Goal: Communication & Community: Answer question/provide support

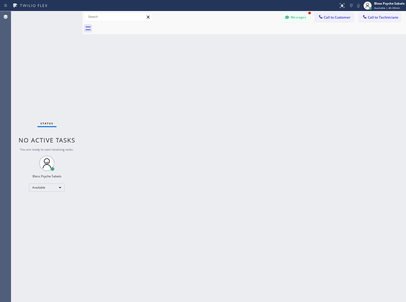
click at [289, 22] on button "Messages" at bounding box center [296, 17] width 28 height 10
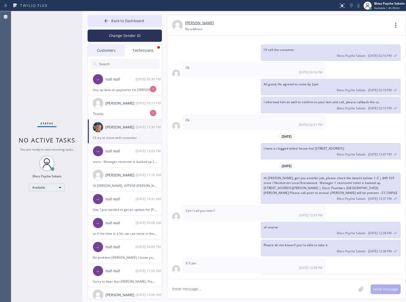
click at [133, 54] on div "Technicians" at bounding box center [143, 51] width 37 height 12
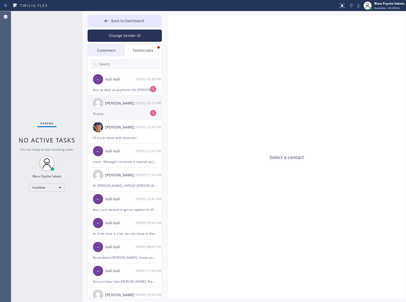
click at [145, 112] on div "Thanks" at bounding box center [125, 114] width 64 height 6
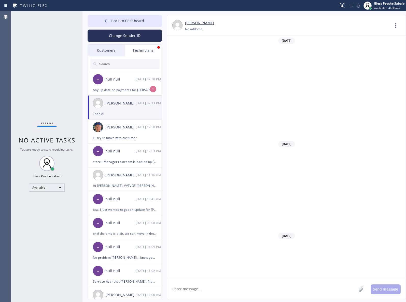
scroll to position [2008, 0]
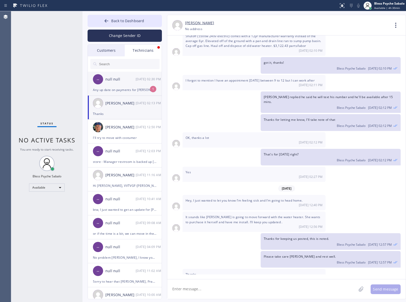
click at [127, 91] on div "Any up date on payments for [PERSON_NAME] and [PERSON_NAME]" at bounding box center [125, 90] width 64 height 6
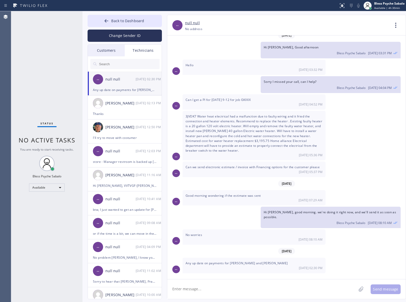
scroll to position [1918, 0]
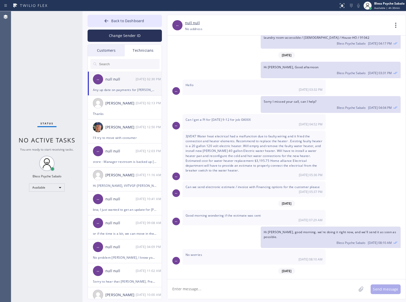
drag, startPoint x: 216, startPoint y: 261, endPoint x: 262, endPoint y: 260, distance: 46.4
click at [262, 277] on div "Any up date on payments for [PERSON_NAME] and [PERSON_NAME] [DATE] 02:30 PM" at bounding box center [254, 284] width 143 height 15
click at [292, 285] on div "[DATE] 02:30 PM" at bounding box center [254, 287] width 137 height 4
click at [223, 50] on div "[DATE]" at bounding box center [286, 55] width 239 height 10
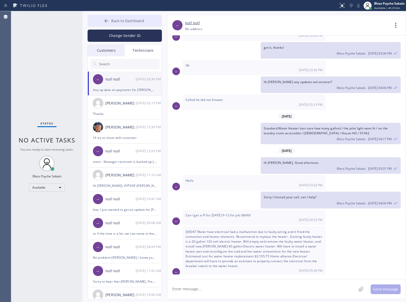
click at [147, 18] on button "Back to Dashboard" at bounding box center [125, 21] width 74 height 12
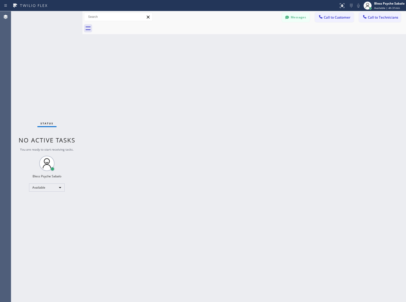
click at [57, 52] on div "Status No active tasks You are ready to start receiving tasks. Bless Psyche Sab…" at bounding box center [46, 156] width 71 height 291
drag, startPoint x: 215, startPoint y: 120, endPoint x: 238, endPoint y: 82, distance: 44.1
click at [216, 119] on div "Back to Dashboard Change Sender ID Customers Technicians HM [PERSON_NAME] [DATE…" at bounding box center [245, 156] width 324 height 291
click at [303, 22] on button "Messages" at bounding box center [296, 17] width 28 height 10
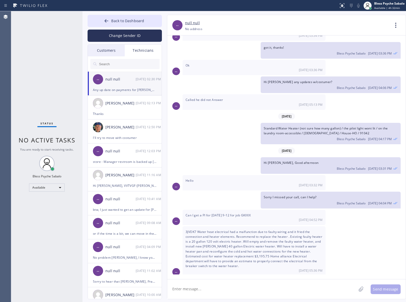
drag, startPoint x: 301, startPoint y: 19, endPoint x: 287, endPoint y: 26, distance: 15.5
click at [301, 19] on div "-- null null [PHONE_NUMBER] Choose phone number [PHONE_NUMBER] No address Conta…" at bounding box center [286, 25] width 239 height 20
click at [145, 53] on div "Technicians" at bounding box center [143, 51] width 37 height 12
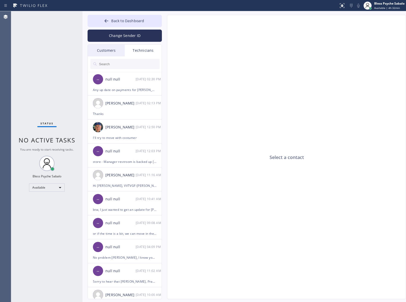
click at [141, 67] on input "text" at bounding box center [129, 64] width 61 height 10
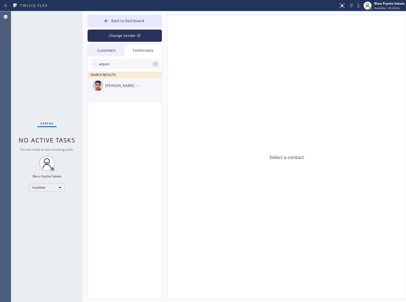
type input "artyom"
click at [145, 87] on div "--:--" at bounding box center [149, 86] width 26 height 6
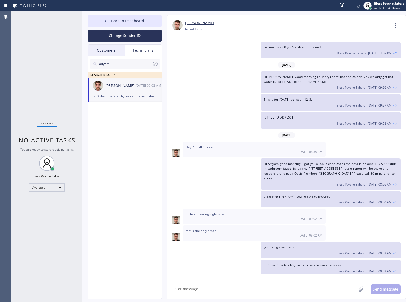
click at [273, 295] on textarea at bounding box center [261, 289] width 189 height 20
type textarea "Hi [PERSON_NAME], good afternoon"
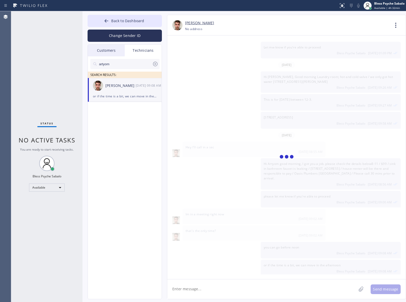
scroll to position [1102, 0]
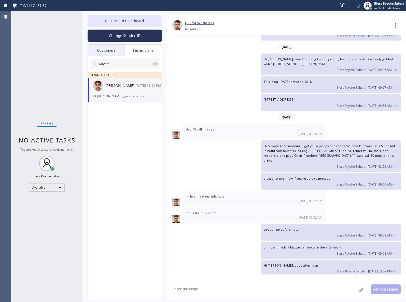
click at [244, 291] on textarea at bounding box center [261, 289] width 189 height 20
click at [231, 290] on textarea at bounding box center [261, 289] width 189 height 20
paste textarea "2-5 | no trip fee MEMBER | Sink filtered insta hot/cold | leaking maybe needs t…"
type textarea "I got you a job, Please let me know if you can do it [DATE] or [DATE]. 2-5 | no…"
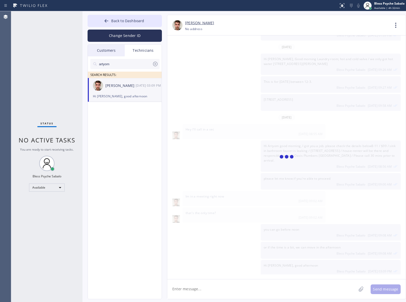
scroll to position [1134, 0]
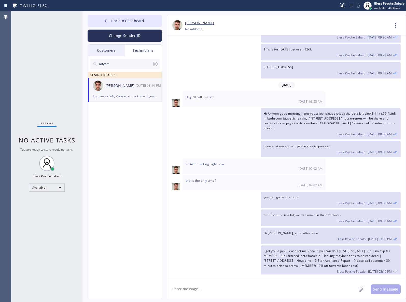
click at [395, 28] on icon at bounding box center [396, 25] width 12 height 12
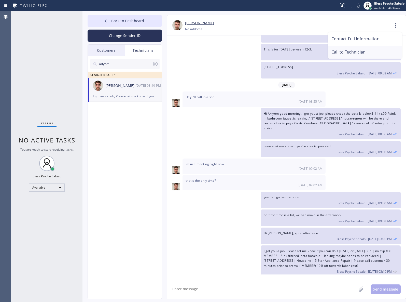
click at [385, 50] on li "Call to Technician" at bounding box center [365, 52] width 74 height 13
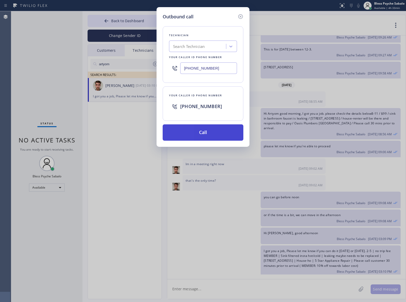
click at [201, 136] on button "Call" at bounding box center [203, 132] width 81 height 16
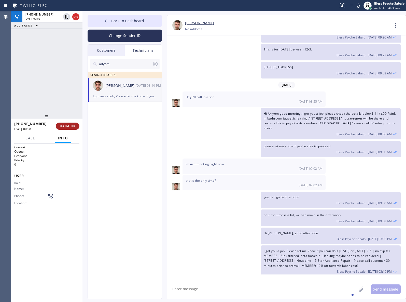
click at [74, 125] on span "HANG UP" at bounding box center [68, 126] width 16 height 4
click at [108, 128] on div "artyom SEARCH RESULTS: [PERSON_NAME] [DATE] 03:10 PM I got you a job, Please le…" at bounding box center [125, 183] width 74 height 254
click at [393, 26] on icon at bounding box center [396, 25] width 12 height 12
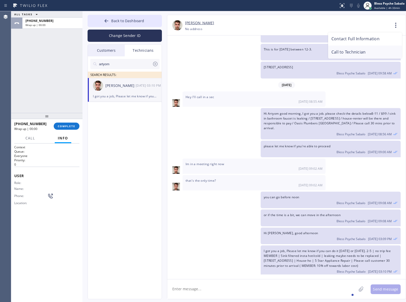
click at [353, 57] on li "Call to Technician" at bounding box center [365, 52] width 74 height 13
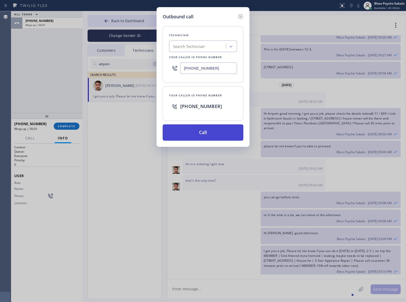
click at [211, 135] on button "Call" at bounding box center [203, 132] width 81 height 16
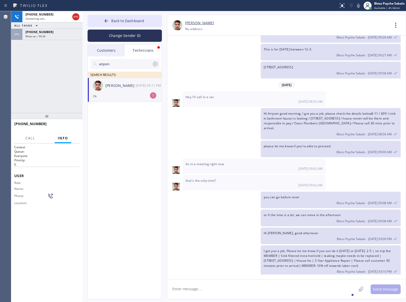
scroll to position [1150, 0]
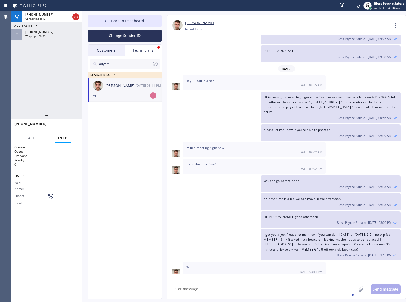
click at [215, 232] on div "I got you a job, Please let me know if you can do it [DATE] or [DATE]. 2-5 | no…" at bounding box center [283, 244] width 233 height 31
click at [243, 294] on textarea at bounding box center [261, 289] width 189 height 20
click at [244, 287] on textarea at bounding box center [261, 289] width 189 height 20
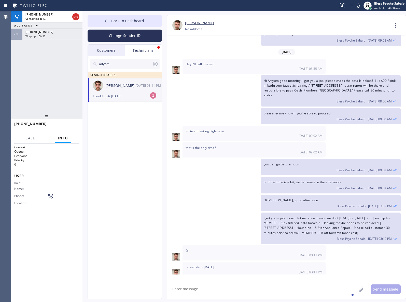
click at [229, 290] on textarea at bounding box center [261, 289] width 189 height 20
type textarea "what time?"
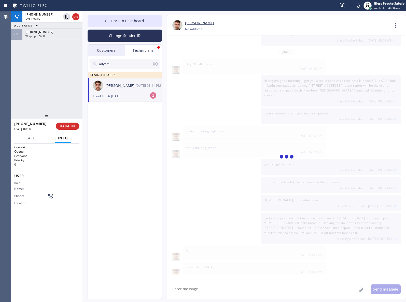
scroll to position [1185, 0]
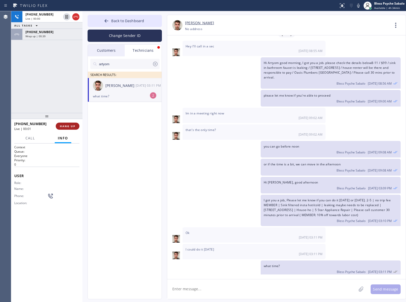
click at [73, 126] on span "HANG UP" at bounding box center [68, 126] width 16 height 4
click at [62, 109] on div "[PHONE_NUMBER] Live | 00:01 ALL TASKS ALL TASKS ACTIVE TASKS TASKS IN WRAP UP […" at bounding box center [46, 62] width 71 height 102
click at [262, 284] on textarea at bounding box center [261, 289] width 189 height 20
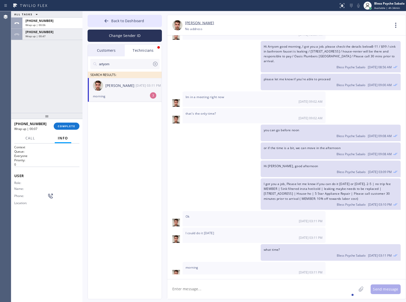
click at [262, 284] on textarea at bounding box center [261, 289] width 189 height 20
type textarea "g"
click at [269, 286] on textarea "Aweso," at bounding box center [266, 289] width 198 height 20
type textarea "Awesome!, does 8-10 works for you?"
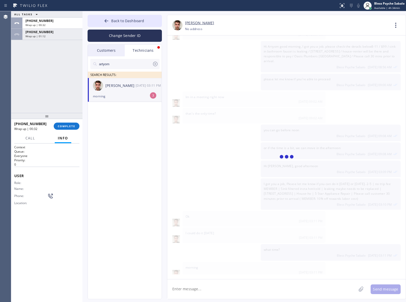
scroll to position [1219, 0]
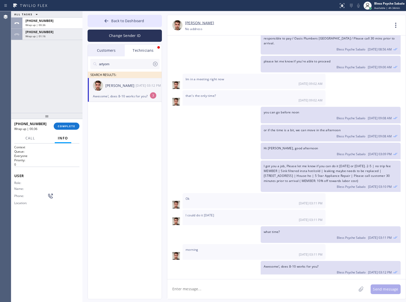
click at [283, 261] on div "Awesome!, does 8-10 works for you? Bless Psyche Sabalo [DATE] 03:12 PM" at bounding box center [331, 269] width 140 height 17
click at [277, 264] on span "Awesome!, does 8-10 works for you?" at bounding box center [291, 266] width 55 height 4
click at [278, 269] on div "Bless Psyche Sabalo [DATE] 03:12 PM" at bounding box center [331, 272] width 134 height 6
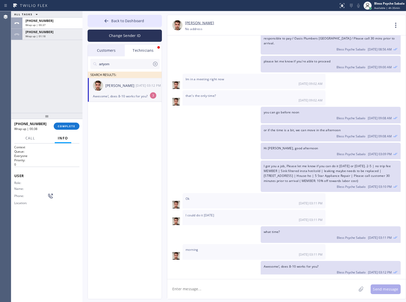
click at [298, 294] on textarea at bounding box center [261, 289] width 189 height 20
click at [235, 285] on textarea at bounding box center [261, 289] width 189 height 20
click at [196, 218] on div "I could do it [DATE] 03:11 PM" at bounding box center [254, 217] width 143 height 15
click at [123, 100] on li "[PERSON_NAME] [DATE] 03:12 PM Awesome!, does 8-10 works for you? 3" at bounding box center [125, 90] width 74 height 24
click at [71, 124] on span "COMPLETE" at bounding box center [67, 126] width 18 height 4
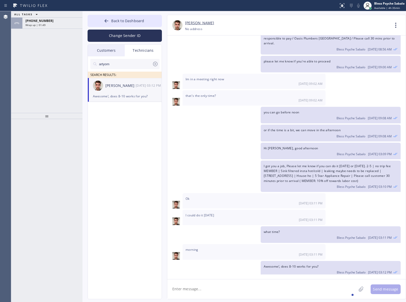
drag, startPoint x: 48, startPoint y: 28, endPoint x: 52, endPoint y: 36, distance: 8.9
click at [48, 28] on div "[PHONE_NUMBER] Wrap up | 01:49" at bounding box center [46, 23] width 71 height 11
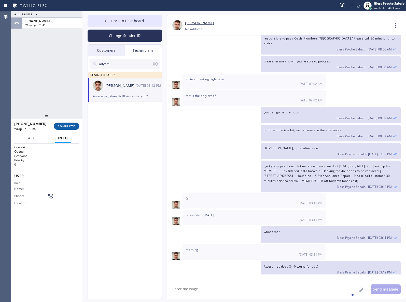
click at [70, 126] on span "COMPLETE" at bounding box center [67, 126] width 18 height 4
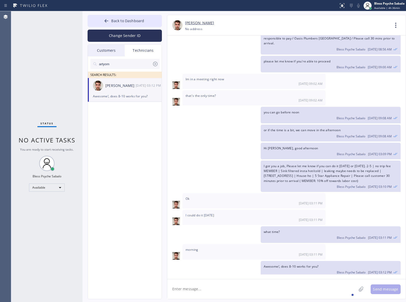
click at [180, 169] on div "I got you a job, Please let me know if you can do it [DATE] or [DATE]. 2-5 | no…" at bounding box center [283, 175] width 233 height 31
click at [134, 25] on button "Back to Dashboard" at bounding box center [125, 21] width 74 height 12
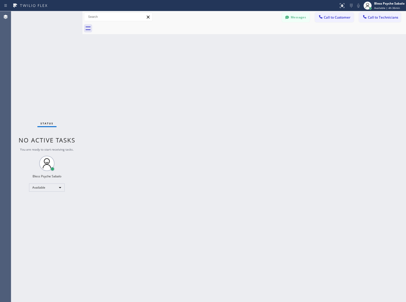
click at [226, 99] on div "Back to Dashboard Change Sender ID Customers Technicians HM [PERSON_NAME] [DATE…" at bounding box center [245, 156] width 324 height 291
click at [323, 20] on div at bounding box center [321, 17] width 6 height 6
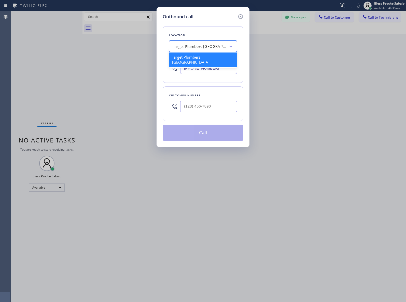
click at [219, 44] on div "Target Plumbers [GEOGRAPHIC_DATA]" at bounding box center [199, 47] width 53 height 6
type input "5"
type input "5 star"
click at [283, 54] on div "Outbound call Location option Target Plumbers [GEOGRAPHIC_DATA], selected. 1 re…" at bounding box center [203, 151] width 406 height 302
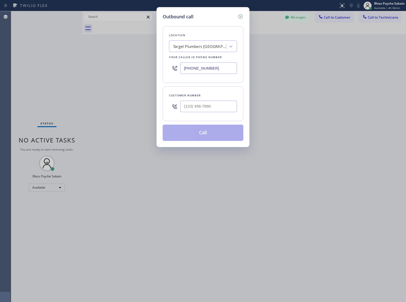
click at [209, 45] on div "Target Plumbers [GEOGRAPHIC_DATA]" at bounding box center [199, 47] width 53 height 6
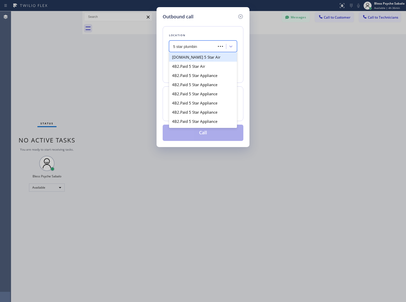
type input "5 star plumbing"
click at [199, 60] on div "5 Star Plumbing" at bounding box center [203, 56] width 68 height 9
type input "[PHONE_NUMBER]"
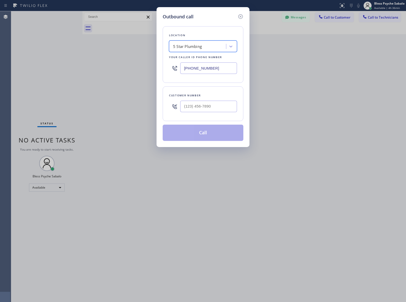
click at [268, 97] on div "Outbound call Location option 5 Star Plumbing, selected. 41 results available. …" at bounding box center [203, 151] width 406 height 302
click at [207, 108] on input "(___) ___-____" at bounding box center [208, 106] width 57 height 11
paste input "310) 339-2400"
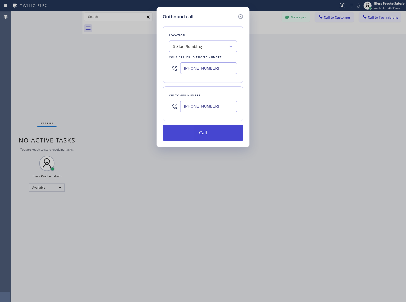
type input "[PHONE_NUMBER]"
click at [215, 132] on button "Call" at bounding box center [203, 133] width 81 height 16
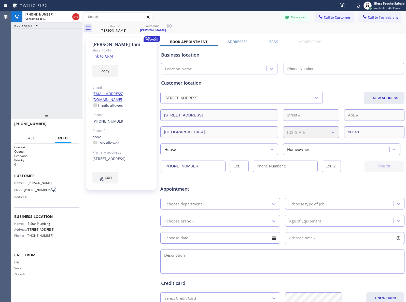
type input "[PHONE_NUMBER]"
click at [164, 25] on div "outbound [PERSON_NAME]" at bounding box center [153, 28] width 38 height 11
click at [172, 24] on icon at bounding box center [169, 26] width 6 height 6
drag, startPoint x: 136, startPoint y: 211, endPoint x: 324, endPoint y: 204, distance: 188.6
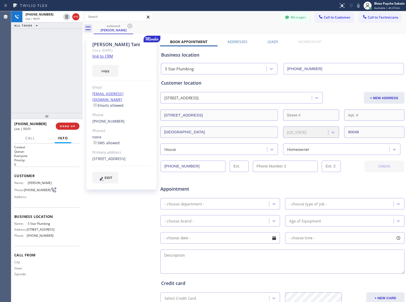
click at [137, 211] on div "[PERSON_NAME] Since: [DATE] link to CRM copy Email [EMAIL_ADDRESS][DOMAIN_NAME]…" at bounding box center [122, 200] width 76 height 330
click at [65, 126] on span "HANG UP" at bounding box center [68, 126] width 16 height 4
click at [104, 118] on div "[PHONE_NUMBER]" at bounding box center [121, 121] width 58 height 6
click at [105, 119] on link "[PHONE_NUMBER]" at bounding box center [108, 121] width 32 height 5
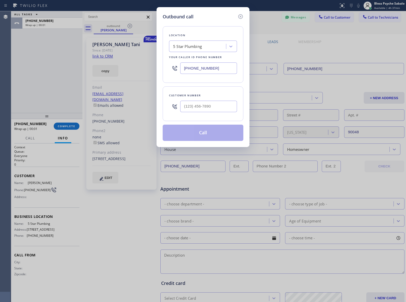
type input "[PHONE_NUMBER]"
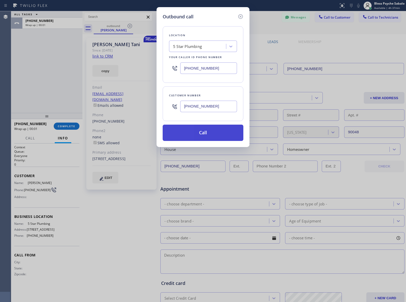
click at [196, 134] on button "Call" at bounding box center [203, 133] width 81 height 16
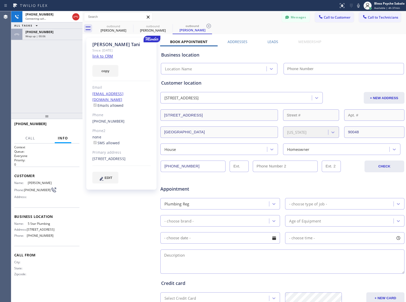
type input "[PHONE_NUMBER]"
click at [74, 127] on span "HANG UP" at bounding box center [68, 126] width 16 height 4
click at [72, 79] on div "ALL TASKS ALL TASKS ACTIVE TASKS TASKS IN WRAP UP [PHONE_NUMBER] Wrap up | 00:1…" at bounding box center [46, 62] width 71 height 102
click at [73, 128] on button "COMPLETE" at bounding box center [67, 125] width 26 height 7
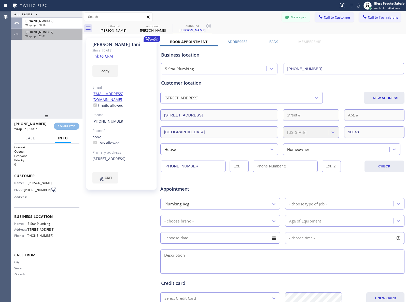
click at [50, 34] on div "Classify the call LOCATION NAME Home Alliance FROM PHONE [PHONE_NUMBER] TO PHON…" at bounding box center [208, 156] width 395 height 291
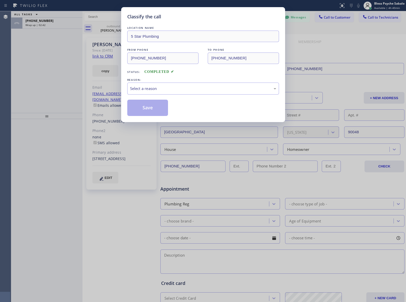
click at [190, 96] on div "LOCATION NAME 5 Star Plumbing FROM PHONE [PHONE_NUMBER] TO PHONE [PHONE_NUMBER]…" at bounding box center [203, 70] width 152 height 91
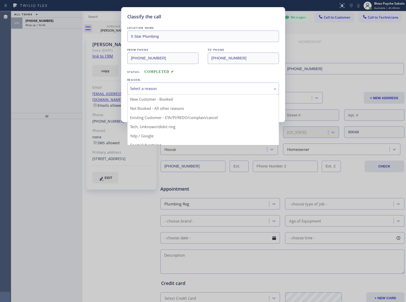
click at [194, 89] on div "Select a reason" at bounding box center [203, 89] width 146 height 6
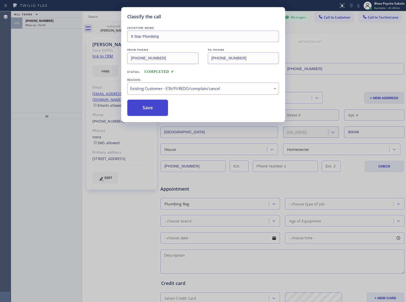
click at [161, 108] on button "Save" at bounding box center [147, 108] width 41 height 16
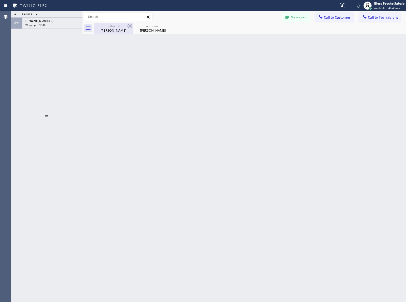
drag, startPoint x: 115, startPoint y: 27, endPoint x: 122, endPoint y: 26, distance: 6.7
click at [115, 27] on div "outbound" at bounding box center [113, 26] width 38 height 4
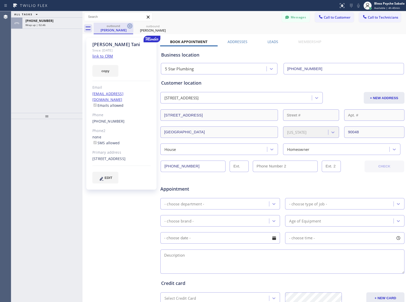
click at [130, 25] on icon at bounding box center [130, 26] width 6 height 6
click at [128, 25] on icon at bounding box center [130, 26] width 6 height 6
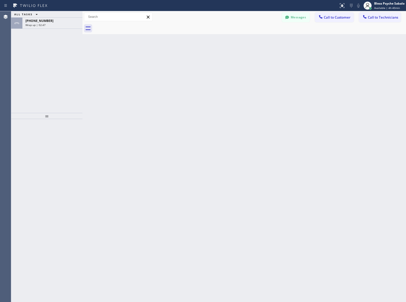
drag, startPoint x: 148, startPoint y: 31, endPoint x: 114, endPoint y: 20, distance: 35.9
click at [148, 31] on div at bounding box center [250, 28] width 312 height 11
drag, startPoint x: 169, startPoint y: 51, endPoint x: 245, endPoint y: 33, distance: 78.3
click at [174, 50] on div "Back to Dashboard Change Sender ID Customers Technicians HM [PERSON_NAME] [DATE…" at bounding box center [245, 156] width 324 height 291
click at [299, 22] on button "Messages" at bounding box center [296, 17] width 28 height 10
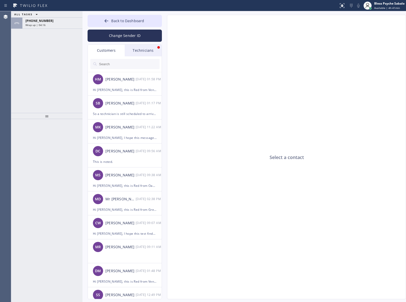
click at [152, 48] on div "Technicians" at bounding box center [143, 51] width 37 height 12
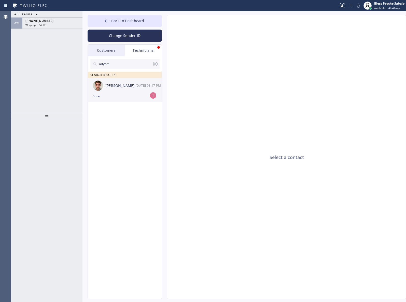
click at [138, 88] on div "[DATE] 03:17 PM" at bounding box center [149, 86] width 26 height 6
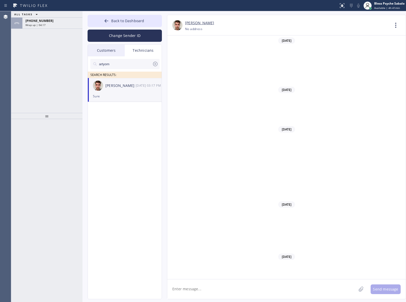
scroll to position [1235, 0]
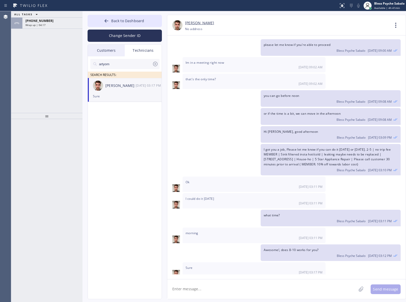
click at [265, 291] on textarea at bounding box center [261, 289] width 189 height 20
type textarea "got it, all set."
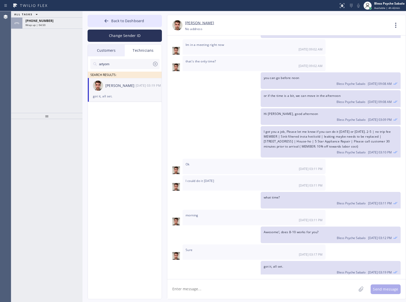
scroll to position [1221, 0]
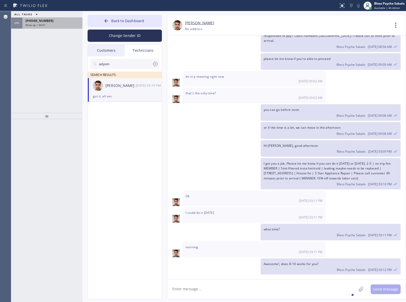
click at [52, 22] on div "[PHONE_NUMBER]" at bounding box center [52, 21] width 54 height 4
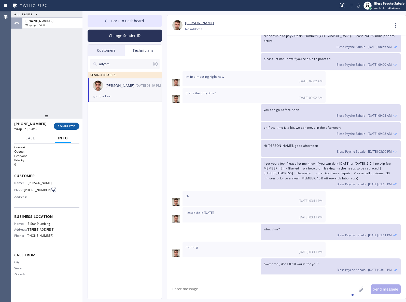
click at [66, 125] on span "COMPLETE" at bounding box center [67, 126] width 18 height 4
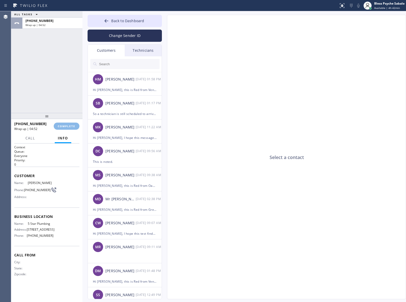
click at [48, 100] on div "ALL TASKS ALL TASKS ACTIVE TASKS TASKS IN WRAP UP [PHONE_NUMBER] Wrap up | 04:52" at bounding box center [46, 62] width 71 height 102
type input "[PHONE_NUMBER]"
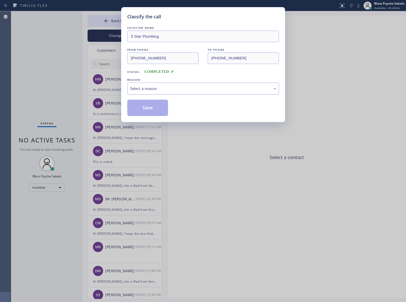
click at [162, 93] on div "Select a reason" at bounding box center [203, 89] width 152 height 12
click at [152, 108] on button "Save" at bounding box center [147, 108] width 41 height 16
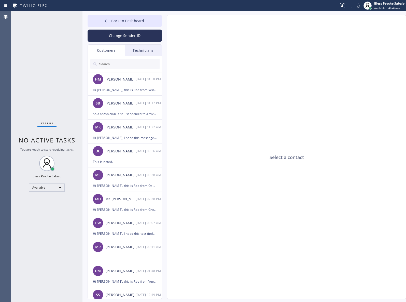
drag, startPoint x: 213, startPoint y: 114, endPoint x: 133, endPoint y: 28, distance: 117.4
click at [210, 106] on div "Select a contact" at bounding box center [286, 157] width 239 height 284
click at [139, 48] on div "Technicians" at bounding box center [143, 51] width 37 height 12
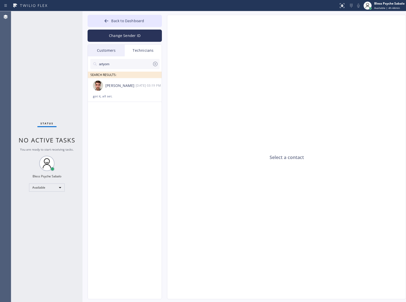
click at [103, 49] on div "Customers" at bounding box center [106, 51] width 37 height 12
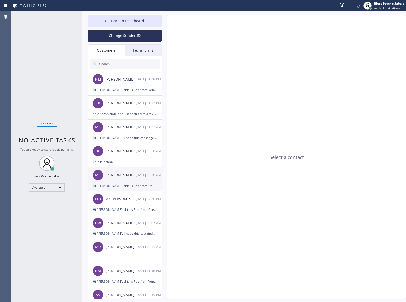
click at [124, 184] on div "Hi [PERSON_NAME], this is Red from Oasis Plumbers [GEOGRAPHIC_DATA]. I’m reachi…" at bounding box center [125, 186] width 64 height 6
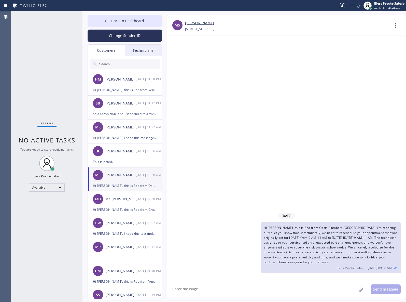
click at [272, 212] on div "[DATE]" at bounding box center [286, 215] width 239 height 10
type input "[PHONE_NUMBER]"
click at [391, 22] on icon at bounding box center [396, 25] width 12 height 12
click at [361, 52] on li "Call to Customer" at bounding box center [365, 52] width 74 height 13
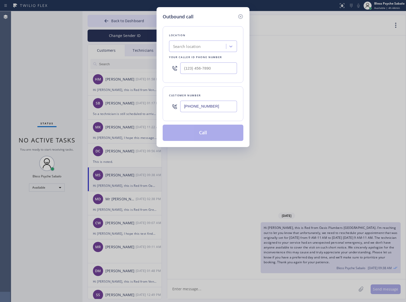
click at [196, 48] on div "Search location" at bounding box center [187, 47] width 28 height 6
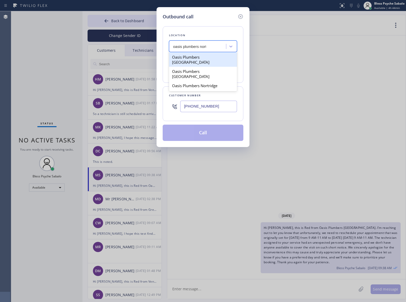
type input "oasis plumbers north"
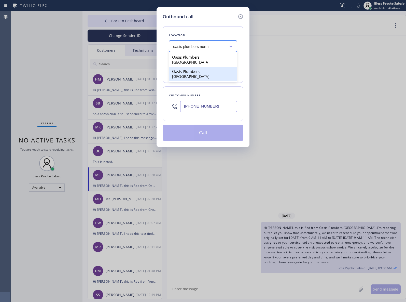
click at [223, 67] on div "Oasis Plumbers [GEOGRAPHIC_DATA]" at bounding box center [203, 74] width 68 height 14
type input "[PHONE_NUMBER]"
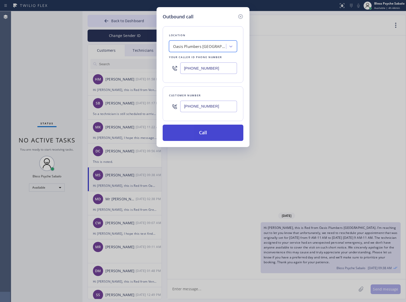
click at [201, 136] on button "Call" at bounding box center [203, 133] width 81 height 16
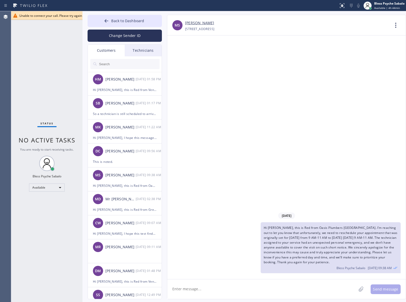
type input "[PHONE_NUMBER]"
click at [68, 19] on div "Unable to connect your call. Please try again or contact support. [45301]" at bounding box center [208, 15] width 395 height 9
click at [75, 16] on span "Unable to connect your call. Please try again or contact support. [45301]" at bounding box center [70, 15] width 102 height 4
click at [397, 27] on icon at bounding box center [396, 25] width 12 height 12
click at [354, 50] on li "Call to Customer" at bounding box center [365, 52] width 74 height 13
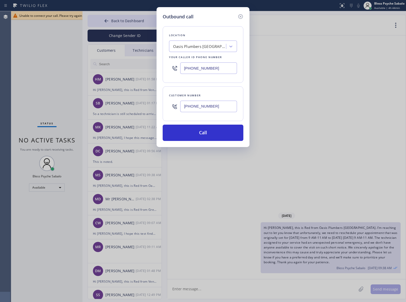
click at [214, 40] on div "Location [GEOGRAPHIC_DATA] [GEOGRAPHIC_DATA] Your caller id phone number [PHONE…" at bounding box center [203, 54] width 81 height 57
click at [212, 44] on div "Oasis Plumbers [GEOGRAPHIC_DATA]" at bounding box center [199, 47] width 53 height 6
type input "home all"
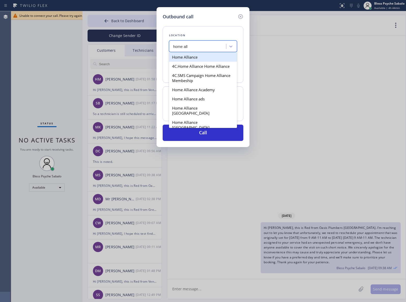
click at [189, 60] on div "Home Alliance" at bounding box center [203, 56] width 68 height 9
type input "[PHONE_NUMBER]"
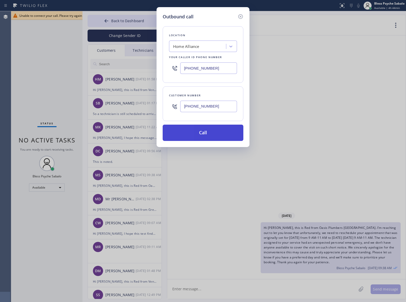
drag, startPoint x: 216, startPoint y: 143, endPoint x: 216, endPoint y: 140, distance: 2.8
click at [216, 143] on div "Outbound call Location Home Alliance Your caller id phone number [PHONE_NUMBER]…" at bounding box center [203, 77] width 93 height 140
click at [216, 140] on button "Call" at bounding box center [203, 133] width 81 height 16
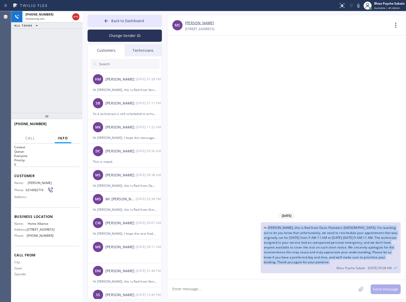
type input "[PHONE_NUMBER]"
drag, startPoint x: 269, startPoint y: 228, endPoint x: 364, endPoint y: 263, distance: 100.8
click at [364, 263] on span "Hi [PERSON_NAME], this is Red from Oasis Plumbers [GEOGRAPHIC_DATA]. I’m reachi…" at bounding box center [331, 244] width 134 height 38
click at [381, 255] on div "Hi [PERSON_NAME], this is Red from Oasis Plumbers [GEOGRAPHIC_DATA]. I’m reachi…" at bounding box center [331, 247] width 140 height 51
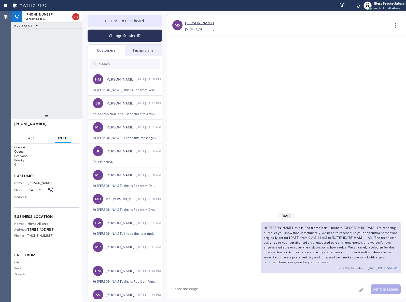
drag, startPoint x: 255, startPoint y: 102, endPoint x: 254, endPoint y: 97, distance: 4.7
click at [255, 102] on div "[DATE] Hi [PERSON_NAME], this is Red from [GEOGRAPHIC_DATA]. I’m reaching out t…" at bounding box center [286, 156] width 239 height 243
click at [32, 140] on span "Call" at bounding box center [30, 138] width 10 height 5
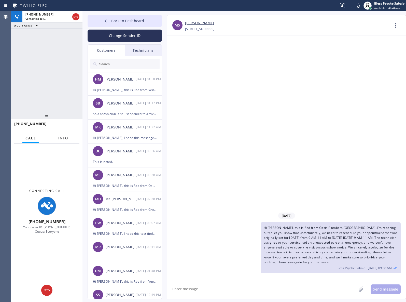
click at [63, 141] on button "Info" at bounding box center [63, 138] width 16 height 10
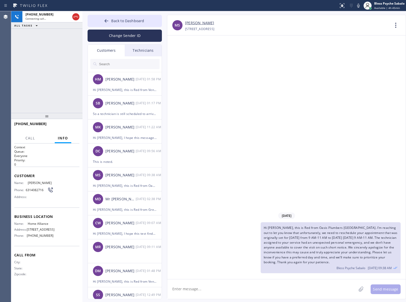
click at [260, 130] on div "[DATE] Hi [PERSON_NAME], this is Red from [GEOGRAPHIC_DATA]. I’m reaching out t…" at bounding box center [286, 156] width 239 height 243
drag, startPoint x: 73, startPoint y: 125, endPoint x: 67, endPoint y: 119, distance: 8.7
click at [72, 125] on span "HANG UP" at bounding box center [68, 126] width 16 height 4
click at [64, 124] on span "COMPLETE" at bounding box center [67, 126] width 18 height 4
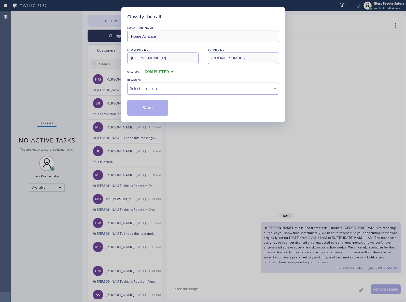
click at [194, 95] on div "LOCATION NAME Home Alliance FROM PHONE [PHONE_NUMBER] TO PHONE [PHONE_NUMBER] S…" at bounding box center [203, 70] width 152 height 91
click at [193, 93] on div "Select a reason" at bounding box center [203, 89] width 152 height 12
click at [157, 109] on button "Save" at bounding box center [147, 108] width 41 height 16
drag, startPoint x: 225, startPoint y: 143, endPoint x: 208, endPoint y: 120, distance: 29.0
click at [222, 139] on div "Classify the call LOCATION NAME Home Alliance FROM PHONE [PHONE_NUMBER] TO PHON…" at bounding box center [203, 151] width 406 height 302
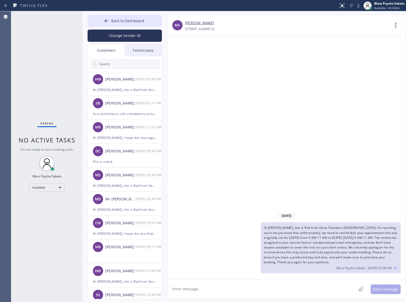
click at [146, 45] on div "Technicians" at bounding box center [143, 51] width 37 height 12
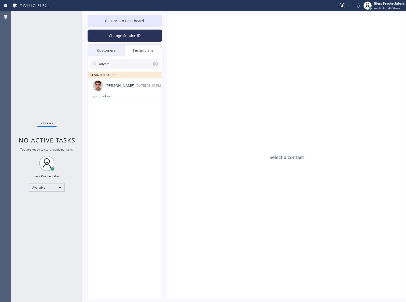
click at [154, 63] on icon at bounding box center [155, 64] width 6 height 6
click at [177, 74] on div "Select a contact" at bounding box center [286, 157] width 239 height 284
click at [117, 52] on div "Customers" at bounding box center [106, 51] width 37 height 12
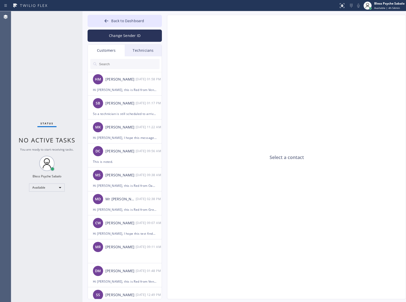
click at [134, 51] on div "Technicians" at bounding box center [143, 51] width 37 height 12
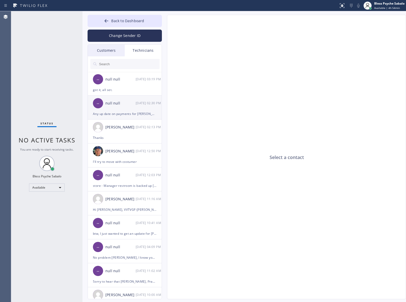
click at [129, 111] on div "Any up date on payments for [PERSON_NAME] and [PERSON_NAME]" at bounding box center [125, 114] width 64 height 6
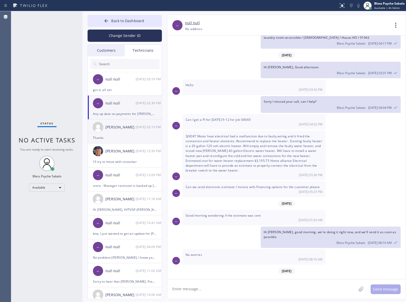
click at [124, 139] on div "Thanks" at bounding box center [125, 138] width 64 height 6
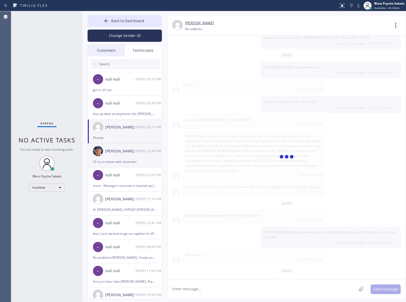
scroll to position [2008, 0]
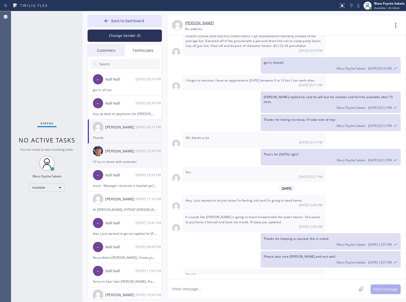
click at [111, 153] on div "[PERSON_NAME]" at bounding box center [120, 151] width 30 height 6
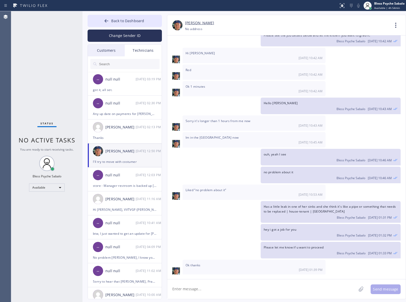
scroll to position [3607, 0]
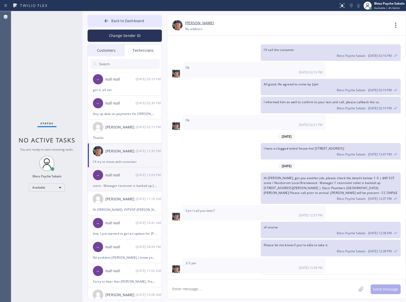
click at [127, 180] on div "-- null null [DATE] 12:03 PM" at bounding box center [125, 174] width 74 height 15
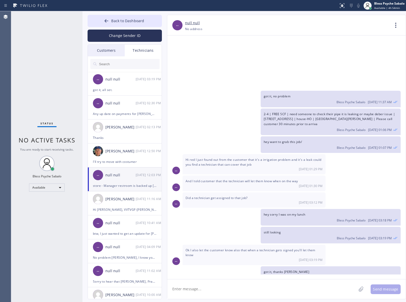
scroll to position [4673, 0]
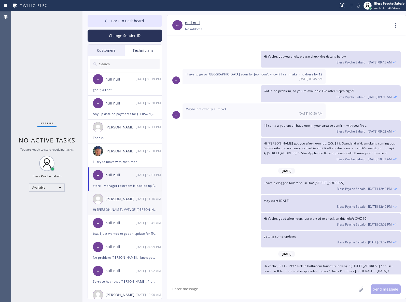
drag, startPoint x: 126, startPoint y: 199, endPoint x: 130, endPoint y: 201, distance: 4.6
click at [126, 200] on div "[PERSON_NAME]" at bounding box center [120, 199] width 30 height 6
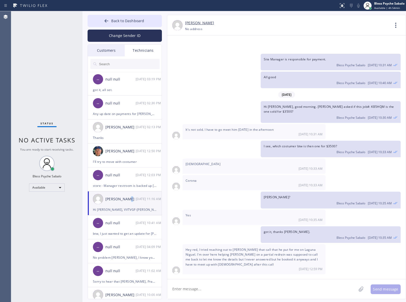
scroll to position [5476, 0]
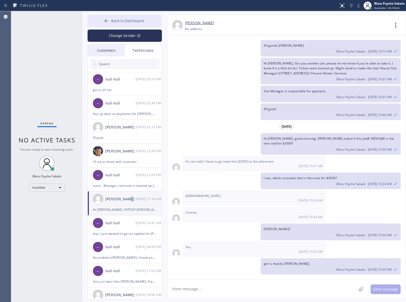
click at [145, 18] on button "Back to Dashboard" at bounding box center [125, 21] width 74 height 12
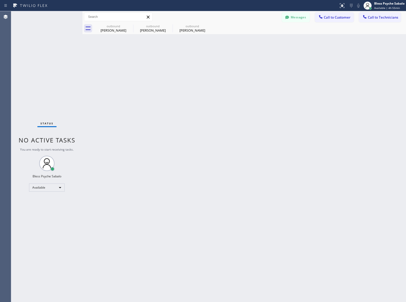
click at [229, 59] on div "Back to Dashboard Change Sender ID Customers Technicians HM [PERSON_NAME] [DATE…" at bounding box center [245, 156] width 324 height 291
click at [340, 15] on span "Call to Customer" at bounding box center [337, 17] width 27 height 5
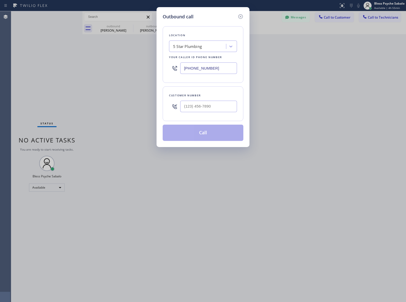
click at [243, 16] on icon at bounding box center [241, 16] width 6 height 6
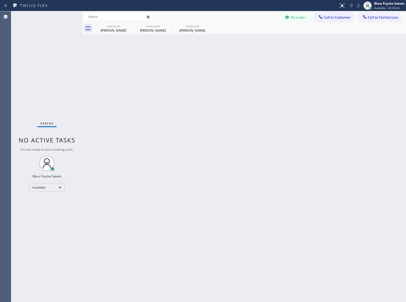
type input "[PHONE_NUMBER]"
click at [169, 55] on div "Back to Dashboard Change Sender ID Customers Technicians HM [PERSON_NAME] [DATE…" at bounding box center [245, 156] width 324 height 291
click at [129, 25] on icon at bounding box center [130, 26] width 6 height 6
type input "[PHONE_NUMBER]"
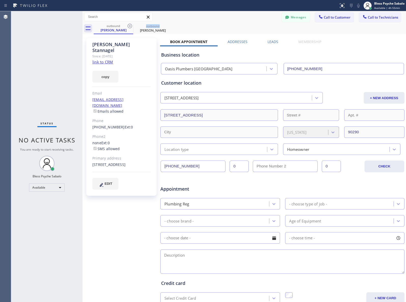
click at [129, 25] on icon at bounding box center [130, 26] width 6 height 6
type input "[PHONE_NUMBER]"
click at [129, 25] on icon at bounding box center [130, 26] width 6 height 6
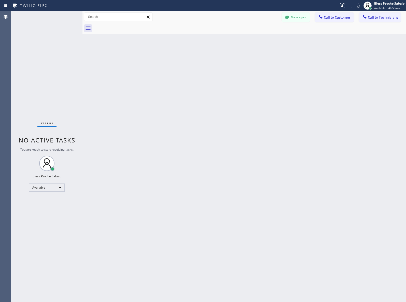
click at [231, 42] on div "Back to Dashboard Change Sender ID Customers Technicians HM [PERSON_NAME] [DATE…" at bounding box center [245, 156] width 324 height 291
click at [333, 20] on button "Call to Customer" at bounding box center [334, 17] width 39 height 10
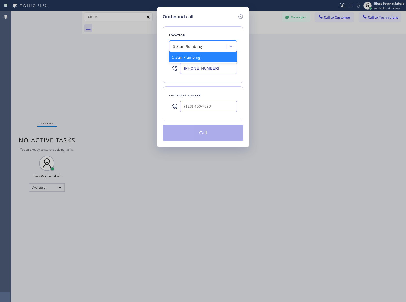
click at [194, 46] on div "5 Star Plumbing" at bounding box center [187, 47] width 29 height 6
paste input "Target Plumbers [GEOGRAPHIC_DATA]"
type input "Target Plumbers [GEOGRAPHIC_DATA]"
click at [202, 59] on div "Target Plumbers [GEOGRAPHIC_DATA]" at bounding box center [203, 59] width 68 height 14
type input "[PHONE_NUMBER]"
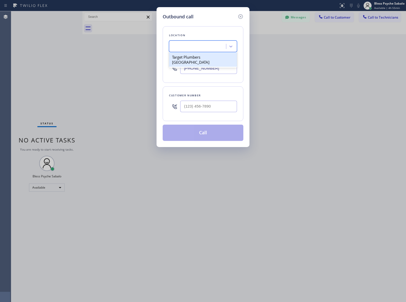
scroll to position [0, 0]
click at [188, 107] on input "(___) ___-____" at bounding box center [208, 106] width 57 height 11
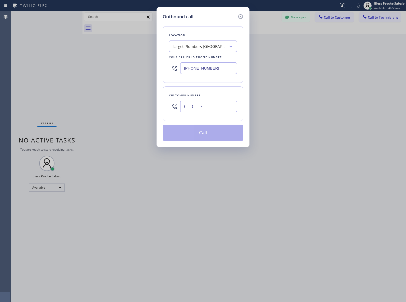
paste input "310) 775-0161"
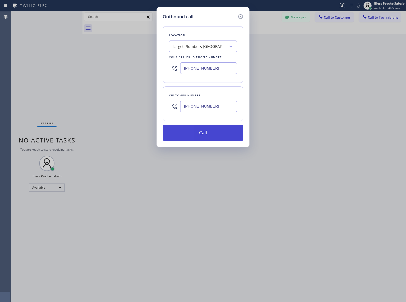
type input "[PHONE_NUMBER]"
click at [213, 137] on button "Call" at bounding box center [203, 133] width 81 height 16
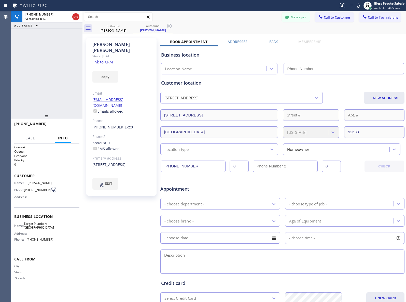
type input "[PHONE_NUMBER]"
click at [116, 208] on div "[PERSON_NAME] Since: [DATE] link to CRM copy Email [EMAIL_ADDRESS][DOMAIN_NAME]…" at bounding box center [122, 200] width 76 height 330
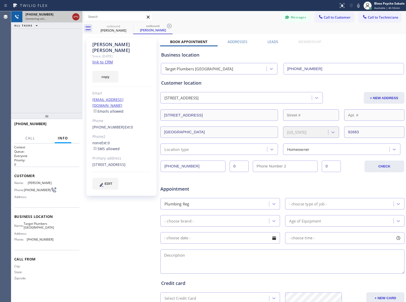
click at [75, 16] on icon at bounding box center [76, 17] width 6 height 6
click at [72, 73] on div "[PHONE_NUMBER] Connecting call… ALL TASKS ALL TASKS ACTIVE TASKS TASKS IN WRAP …" at bounding box center [46, 62] width 71 height 102
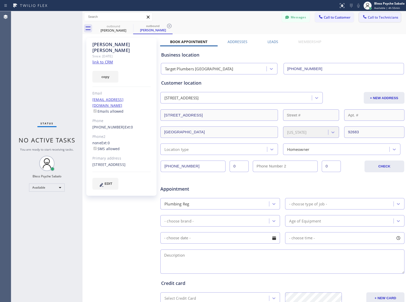
click at [367, 22] on button "Call to Technicians" at bounding box center [380, 17] width 42 height 10
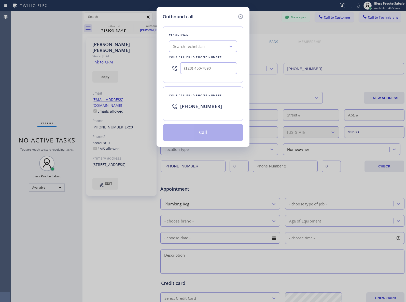
click at [199, 41] on div "Search Technician" at bounding box center [203, 45] width 68 height 11
type input "mich"
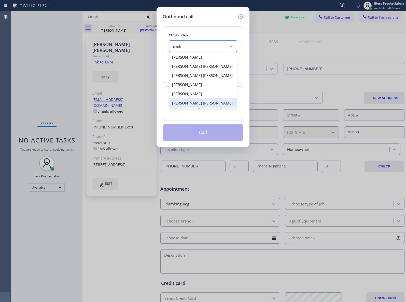
click at [201, 107] on div "[PERSON_NAME] [PERSON_NAME]" at bounding box center [203, 102] width 68 height 9
type input "[PHONE_NUMBER]"
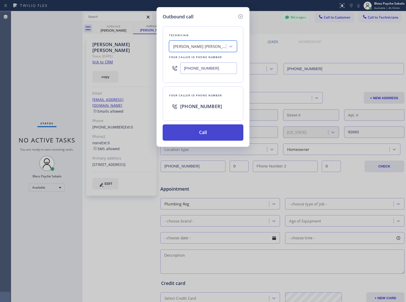
click at [209, 132] on button "Call" at bounding box center [203, 132] width 81 height 16
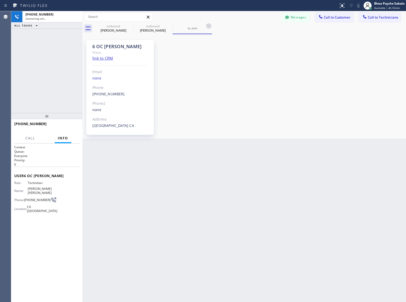
scroll to position [671, 0]
click at [172, 120] on div "6 OC [PERSON_NAME] Since: link to CRM Email none Phone [PHONE_NUMBER] Outbound …" at bounding box center [244, 86] width 321 height 102
click at [211, 110] on div "6 OC [PERSON_NAME] Since: link to CRM Email none Phone [PHONE_NUMBER] Outbound …" at bounding box center [244, 86] width 321 height 102
click at [208, 25] on icon at bounding box center [209, 26] width 6 height 6
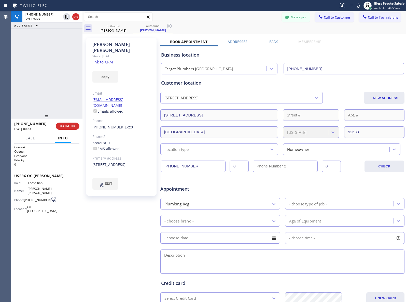
click at [212, 19] on div "Messages Call to Customer Call to Technicians Outbound call Location Target [GE…" at bounding box center [245, 16] width 324 height 9
click at [169, 23] on icon at bounding box center [169, 26] width 6 height 6
drag, startPoint x: 131, startPoint y: 27, endPoint x: 138, endPoint y: 24, distance: 8.1
click at [131, 27] on icon at bounding box center [130, 26] width 6 height 6
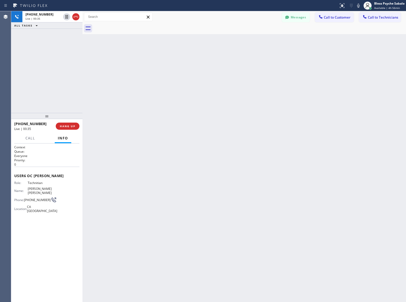
click at [171, 19] on div "Messages Call to Customer Call to Technicians Outbound call Location Target [GE…" at bounding box center [245, 16] width 324 height 9
click at [66, 124] on span "HANG UP" at bounding box center [68, 126] width 16 height 4
drag, startPoint x: 117, startPoint y: 91, endPoint x: 144, endPoint y: 91, distance: 27.8
click at [117, 91] on div "Back to Dashboard Change Sender ID Customers Technicians HM [PERSON_NAME] [DATE…" at bounding box center [245, 156] width 324 height 291
drag, startPoint x: 118, startPoint y: 45, endPoint x: 99, endPoint y: 38, distance: 20.4
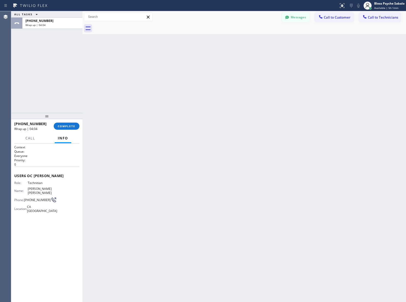
click at [117, 45] on div "Back to Dashboard Change Sender ID Customers Technicians HM [PERSON_NAME] [DATE…" at bounding box center [245, 156] width 324 height 291
click at [68, 125] on span "COMPLETE" at bounding box center [67, 126] width 18 height 4
click at [58, 78] on div "ALL TASKS ALL TASKS ACTIVE TASKS TASKS IN WRAP UP [PHONE_NUMBER] Wrap up | 04:04" at bounding box center [46, 62] width 71 height 102
click at [385, 18] on span "Call to Technicians" at bounding box center [383, 17] width 30 height 5
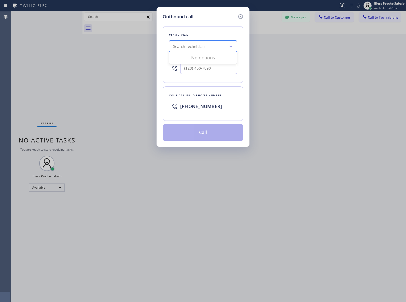
click at [195, 44] on div "Search Technician" at bounding box center [189, 47] width 32 height 6
type input "vache"
click at [197, 60] on div "[PERSON_NAME]" at bounding box center [203, 56] width 68 height 9
type input "[PHONE_NUMBER]"
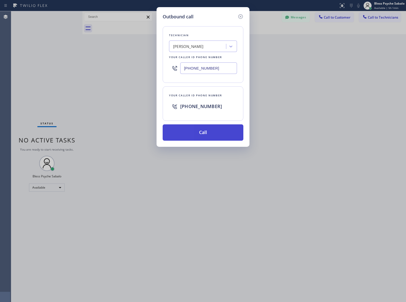
click at [211, 136] on button "Call" at bounding box center [203, 132] width 81 height 16
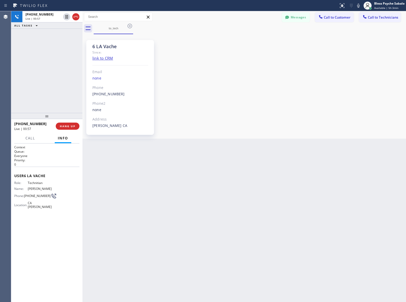
scroll to position [4673, 0]
click at [75, 87] on div "[PHONE_NUMBER] Live | 00:58 ALL TASKS ALL TASKS ACTIVE TASKS TASKS IN WRAP UP" at bounding box center [46, 62] width 71 height 102
click at [73, 127] on span "HANG UP" at bounding box center [68, 126] width 16 height 4
click at [47, 113] on div at bounding box center [46, 116] width 71 height 6
click at [71, 129] on button "COMPLETE" at bounding box center [67, 125] width 26 height 7
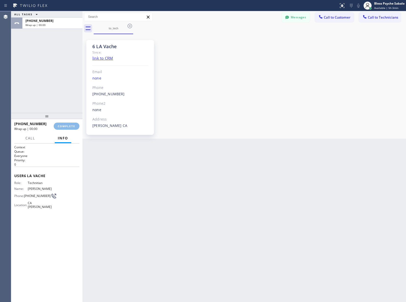
click at [68, 103] on div "ALL TASKS ALL TASKS ACTIVE TASKS TASKS IN WRAP UP [PHONE_NUMBER] Wrap up | 00:00" at bounding box center [46, 62] width 71 height 102
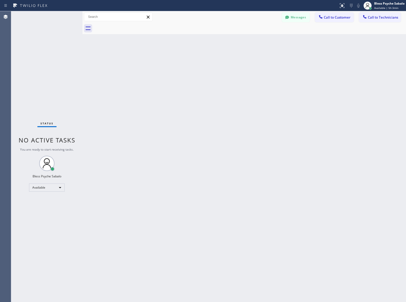
drag, startPoint x: 223, startPoint y: 119, endPoint x: 39, endPoint y: 0, distance: 219.2
click at [222, 119] on div "Back to Dashboard Change Sender ID Customers Technicians HM [PERSON_NAME] [DATE…" at bounding box center [245, 156] width 324 height 291
drag, startPoint x: 188, startPoint y: 59, endPoint x: 264, endPoint y: 39, distance: 78.2
click at [188, 59] on div "Back to Dashboard Change Sender ID Customers Technicians HM [PERSON_NAME] [DATE…" at bounding box center [245, 156] width 324 height 291
click at [332, 16] on span "Call to Customer" at bounding box center [337, 17] width 27 height 5
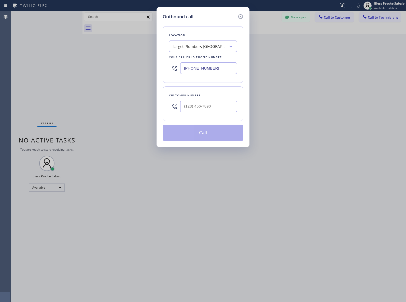
click at [209, 47] on div "Target Plumbers [GEOGRAPHIC_DATA]" at bounding box center [199, 47] width 53 height 6
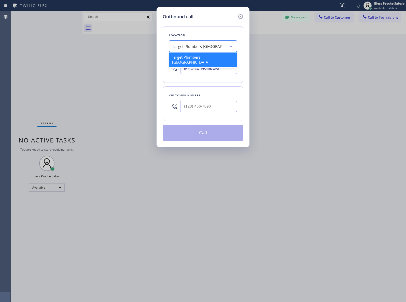
paste input "Oasis Plumbers [GEOGRAPHIC_DATA]"
type input "Oasis Plumbers [GEOGRAPHIC_DATA]"
click at [204, 58] on div "Oasis Plumbers [GEOGRAPHIC_DATA]" at bounding box center [203, 59] width 68 height 14
type input "[PHONE_NUMBER]"
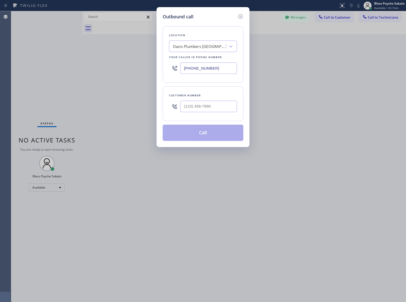
click at [193, 100] on div at bounding box center [208, 106] width 57 height 17
click at [200, 104] on input "(___) ___-____" at bounding box center [208, 106] width 57 height 11
paste input "818) 383-7221"
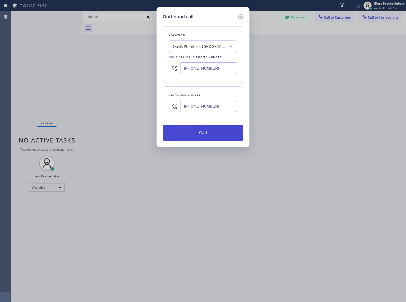
type input "[PHONE_NUMBER]"
click at [204, 130] on button "Call" at bounding box center [203, 133] width 81 height 16
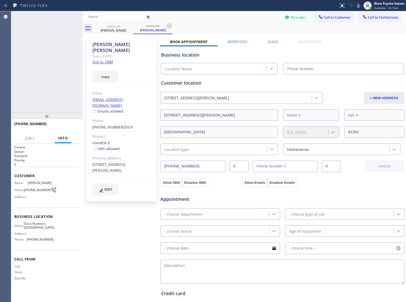
type input "[PHONE_NUMBER]"
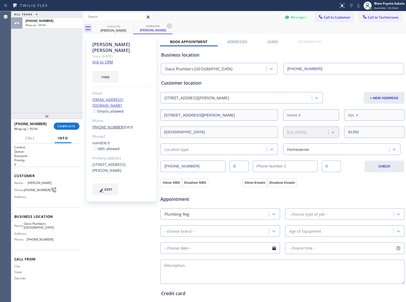
click at [111, 125] on link "[PHONE_NUMBER]" at bounding box center [108, 127] width 32 height 5
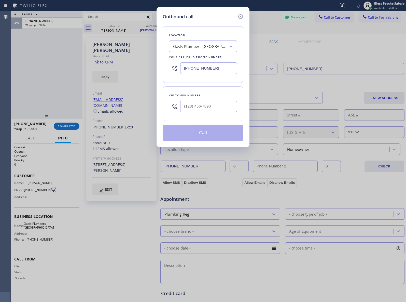
type input "[PHONE_NUMBER]"
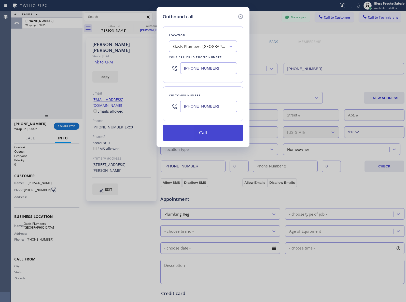
click at [199, 132] on button "Call" at bounding box center [203, 133] width 81 height 16
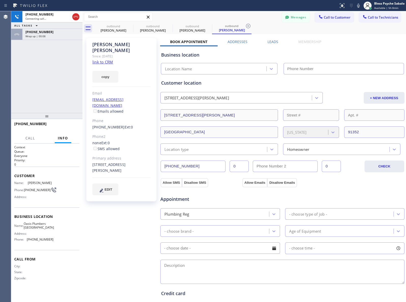
type input "[PHONE_NUMBER]"
drag, startPoint x: 60, startPoint y: 126, endPoint x: 64, endPoint y: 124, distance: 4.4
click at [60, 126] on span "HANG UP" at bounding box center [68, 126] width 16 height 4
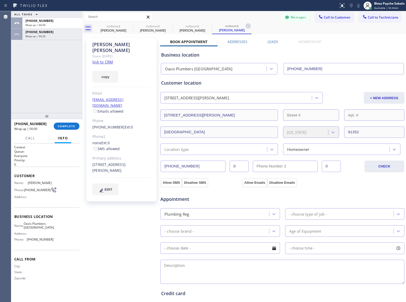
click at [58, 101] on div "ALL TASKS ALL TASKS ACTIVE TASKS TASKS IN WRAP UP [PHONE_NUMBER] Wrap up | 00:0…" at bounding box center [46, 62] width 71 height 102
click at [70, 125] on span "COMPLETE" at bounding box center [67, 126] width 18 height 4
click at [59, 81] on div "ALL TASKS ALL TASKS ACTIVE TASKS TASKS IN WRAP UP [PHONE_NUMBER] Wrap up | 00:0…" at bounding box center [46, 62] width 71 height 102
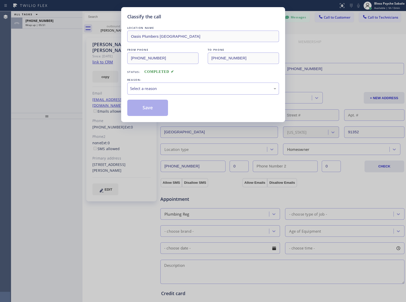
click at [153, 94] on div "Select a reason" at bounding box center [203, 89] width 152 height 12
click at [158, 106] on button "Save" at bounding box center [147, 108] width 41 height 16
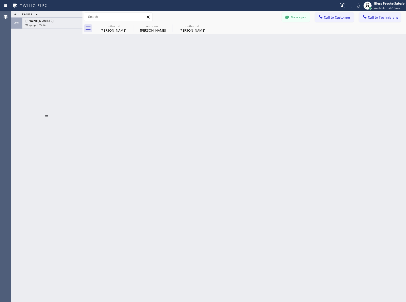
click at [147, 102] on div "Back to Dashboard Change Sender ID Customers Technicians HM [PERSON_NAME] [DATE…" at bounding box center [245, 156] width 324 height 291
click at [0, 0] on icon at bounding box center [0, 0] width 0 height 0
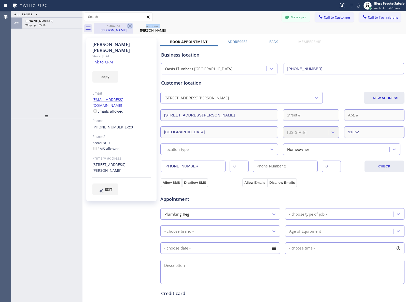
click at [129, 26] on icon at bounding box center [130, 26] width 6 height 6
click at [0, 0] on icon at bounding box center [0, 0] width 0 height 0
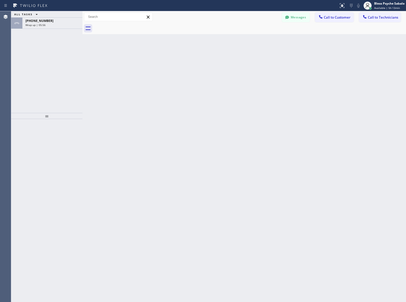
drag, startPoint x: 137, startPoint y: 51, endPoint x: 188, endPoint y: 41, distance: 52.6
click at [135, 50] on div "Back to Dashboard Change Sender ID Customers Technicians HM [PERSON_NAME] [DATE…" at bounding box center [245, 156] width 324 height 291
click at [370, 18] on span "Call to Technicians" at bounding box center [383, 17] width 30 height 5
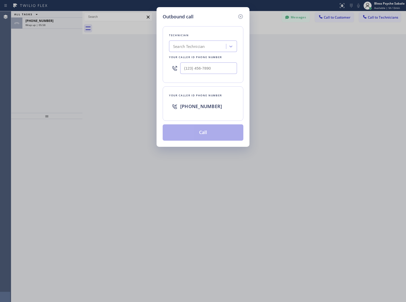
click at [203, 48] on div "Search Technician" at bounding box center [189, 47] width 32 height 6
type input "[PERSON_NAME]"
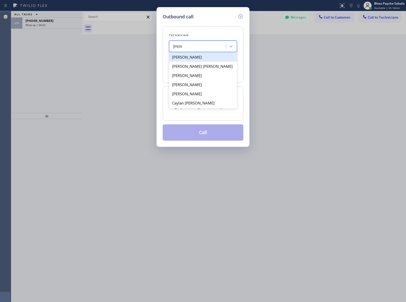
click at [214, 59] on div "[PERSON_NAME]" at bounding box center [203, 56] width 68 height 9
type input "[PHONE_NUMBER]"
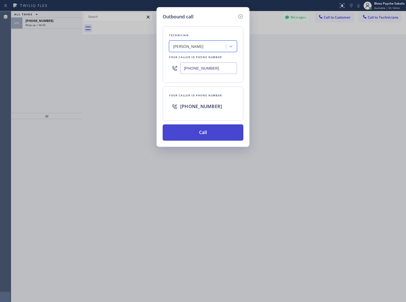
click at [203, 129] on button "Call" at bounding box center [203, 132] width 81 height 16
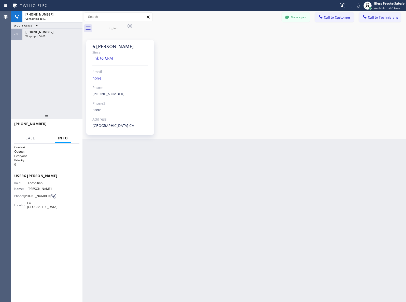
scroll to position [5571, 0]
click at [196, 107] on div "6 [PERSON_NAME] Since: link to CRM Email none Phone [PHONE_NUMBER] Outbound cal…" at bounding box center [244, 86] width 321 height 102
click at [57, 37] on div "Wrap up | 06:05" at bounding box center [52, 36] width 54 height 4
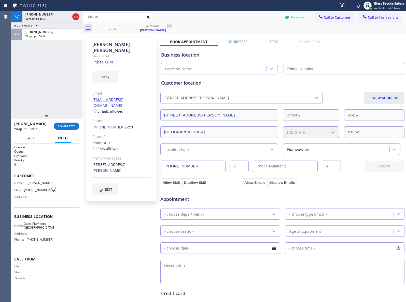
click at [66, 124] on span "COMPLETE" at bounding box center [67, 126] width 18 height 4
type input "[PHONE_NUMBER]"
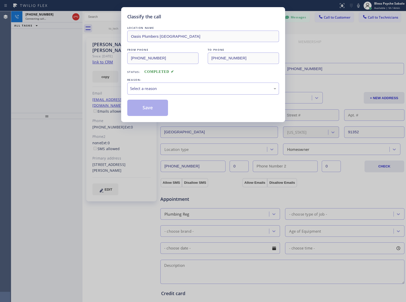
click at [153, 80] on div "REASON:" at bounding box center [203, 79] width 152 height 5
click at [155, 87] on div "Select a reason" at bounding box center [203, 89] width 146 height 6
click at [146, 111] on button "Save" at bounding box center [147, 108] width 41 height 16
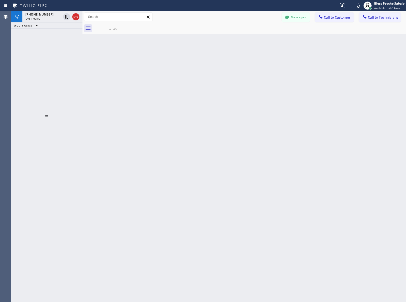
click at [186, 114] on div "Back to Dashboard Change Sender ID Customers Technicians HM [PERSON_NAME] [DATE…" at bounding box center [245, 156] width 324 height 291
click at [253, 58] on div "Back to Dashboard Change Sender ID Customers Technicians HM [PERSON_NAME] [DATE…" at bounding box center [245, 156] width 324 height 291
click at [49, 13] on div "[PHONE_NUMBER]" at bounding box center [43, 14] width 36 height 4
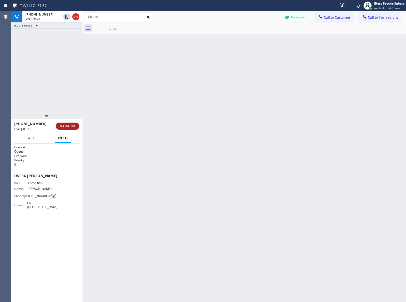
click at [73, 127] on span "HANG UP" at bounding box center [68, 126] width 16 height 4
click at [105, 132] on div "Back to Dashboard Change Sender ID Customers Technicians HM [PERSON_NAME] [DATE…" at bounding box center [245, 156] width 324 height 291
click at [309, 176] on div "Back to Dashboard Change Sender ID Customers Technicians HM [PERSON_NAME] [DATE…" at bounding box center [245, 156] width 324 height 291
click at [70, 124] on span "COMPLETE" at bounding box center [67, 126] width 18 height 4
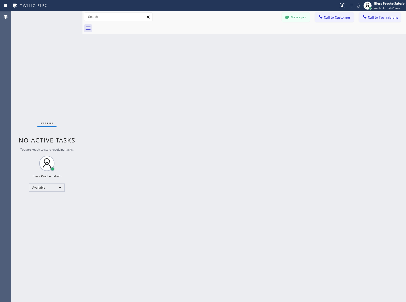
drag, startPoint x: 242, startPoint y: 52, endPoint x: 272, endPoint y: 34, distance: 34.9
click at [242, 51] on div "Back to Dashboard Change Sender ID Customers Technicians HM [PERSON_NAME] [DATE…" at bounding box center [245, 156] width 324 height 291
click at [373, 19] on span "Call to Technicians" at bounding box center [383, 17] width 30 height 5
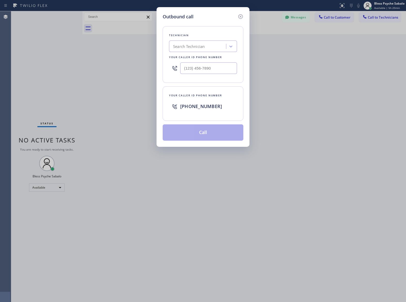
click at [199, 49] on div "Search Technician" at bounding box center [189, 47] width 32 height 6
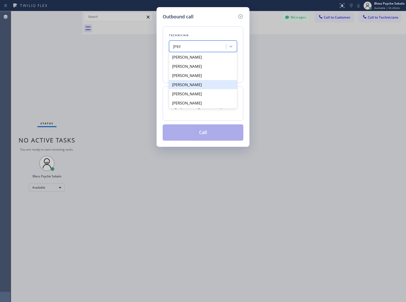
type input "[PERSON_NAME]"
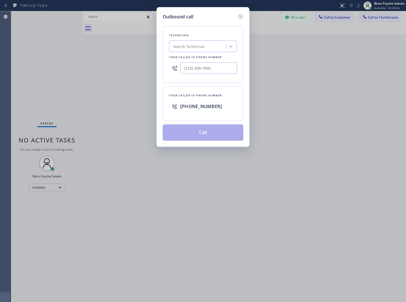
drag, startPoint x: 247, startPoint y: 74, endPoint x: 238, endPoint y: 24, distance: 50.7
click at [247, 73] on div "Outbound call Technician Search Technician Your caller id phone number Your cal…" at bounding box center [203, 77] width 93 height 140
click at [241, 16] on icon at bounding box center [241, 16] width 6 height 6
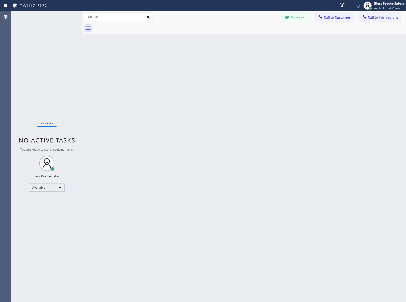
click at [290, 30] on div at bounding box center [250, 28] width 312 height 11
click at [298, 17] on button "Messages" at bounding box center [296, 17] width 28 height 10
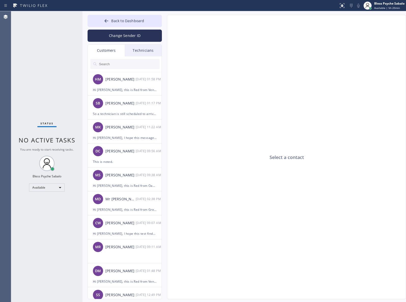
click at [138, 52] on div "Technicians" at bounding box center [143, 51] width 37 height 12
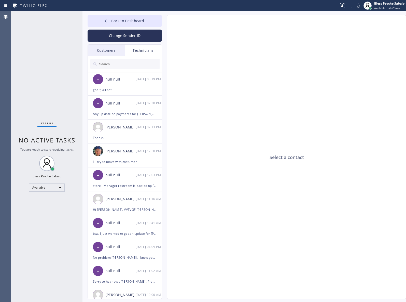
click at [140, 52] on div "Technicians" at bounding box center [143, 51] width 37 height 12
click at [130, 65] on input "text" at bounding box center [129, 64] width 61 height 10
type input "a"
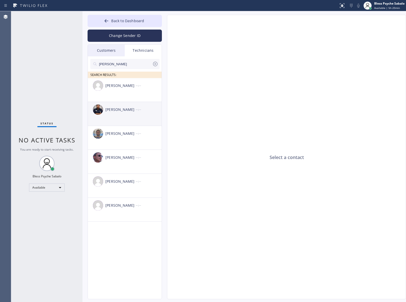
type input "[PERSON_NAME]"
click at [121, 126] on li "[PERSON_NAME] --:--" at bounding box center [125, 138] width 74 height 24
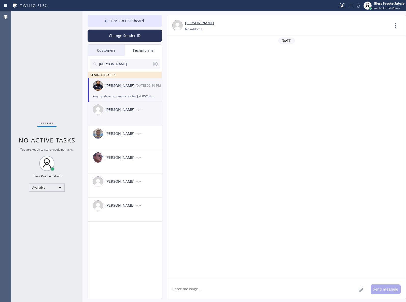
scroll to position [1918, 0]
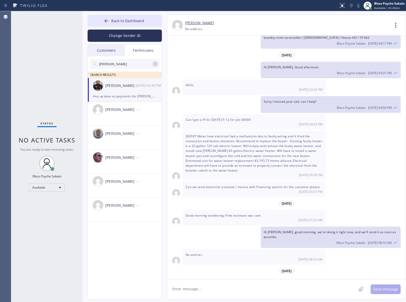
click at [252, 290] on textarea at bounding box center [261, 289] width 189 height 20
type textarea "s"
type textarea "We"
click at [395, 24] on icon at bounding box center [396, 25] width 12 height 12
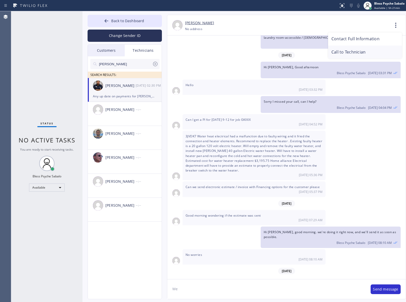
click at [364, 50] on li "Call to Technician" at bounding box center [365, 52] width 74 height 13
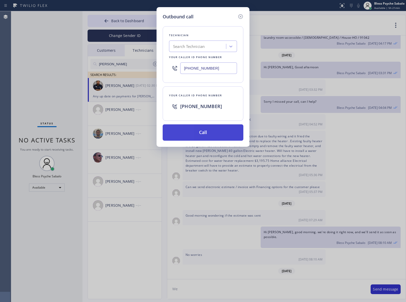
click at [205, 133] on button "Call" at bounding box center [203, 132] width 81 height 16
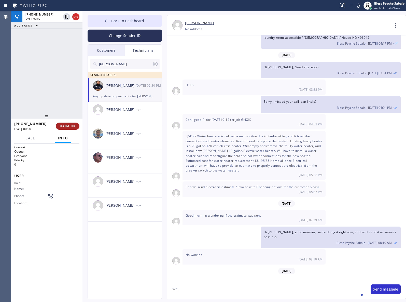
click at [71, 124] on button "HANG UP" at bounding box center [68, 125] width 24 height 7
click at [53, 78] on div "[PHONE_NUMBER] Live | 00:01 ALL TASKS ALL TASKS ACTIVE TASKS TASKS IN WRAP UP" at bounding box center [46, 62] width 71 height 102
click at [396, 29] on icon at bounding box center [396, 25] width 12 height 12
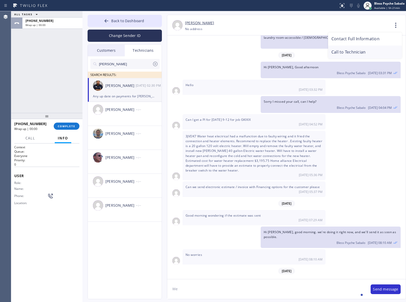
click at [369, 50] on li "Call to Technician" at bounding box center [365, 52] width 74 height 13
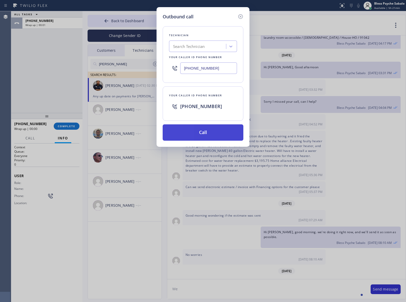
click at [190, 129] on button "Call" at bounding box center [203, 132] width 81 height 16
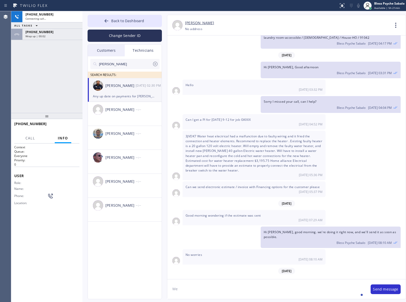
click at [64, 125] on div "[PHONE_NUMBER]" at bounding box center [45, 123] width 62 height 5
click at [44, 75] on div "[PHONE_NUMBER] Connecting call… ALL TASKS ALL TASKS ACTIVE TASKS TASKS IN WRAP …" at bounding box center [46, 62] width 71 height 102
click at [219, 284] on textarea "We" at bounding box center [266, 289] width 198 height 20
drag, startPoint x: 210, startPoint y: 296, endPoint x: 150, endPoint y: 290, distance: 60.8
click at [150, 290] on div "Back to Dashboard Change Sender ID Customers Technicians HM [PERSON_NAME] [DATE…" at bounding box center [245, 156] width 324 height 291
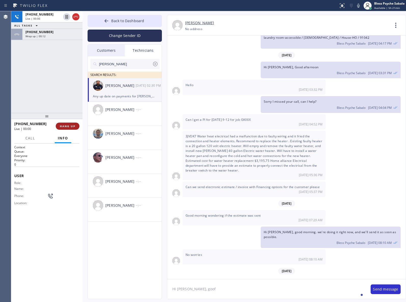
click at [64, 126] on span "HANG UP" at bounding box center [68, 126] width 16 height 4
click at [46, 134] on div "Call Info" at bounding box center [46, 138] width 65 height 10
click at [201, 292] on textarea "Hi [PERSON_NAME], goof" at bounding box center [266, 289] width 198 height 20
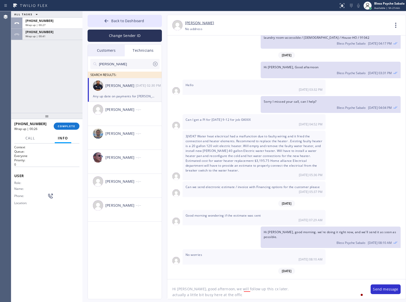
type textarea "Hi [PERSON_NAME], good afternoon, we will follow up this cx later. actually a l…"
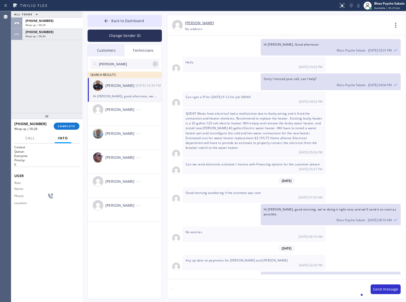
type textarea "'"
click at [257, 288] on textarea "'" at bounding box center [266, 289] width 198 height 20
paste textarea "[PERSON_NAME]"
paste textarea "EX1G83"
type textarea "btw can I get an update for this cx [PERSON_NAME] Job#: EX1G83?"
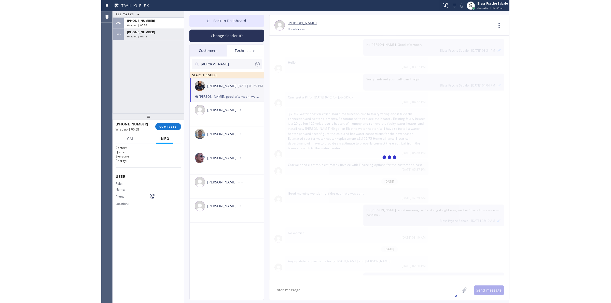
scroll to position [1958, 0]
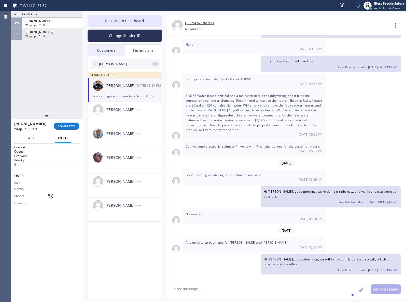
click at [282, 106] on span "3JVDK7 Water heat electrical had a malfunction due to faulty wiring and it frie…" at bounding box center [254, 112] width 137 height 38
click at [46, 25] on div "Wrap up | 01:03" at bounding box center [52, 25] width 54 height 4
click at [73, 124] on button "COMPLETE" at bounding box center [67, 125] width 26 height 7
click at [50, 36] on div "Wrap up | 01:18" at bounding box center [52, 36] width 54 height 4
click at [73, 127] on span "COMPLETE" at bounding box center [67, 126] width 18 height 4
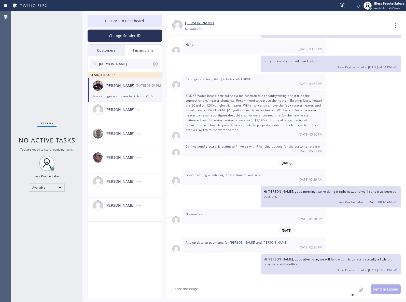
drag, startPoint x: 61, startPoint y: 80, endPoint x: 62, endPoint y: 77, distance: 3.3
click at [61, 78] on div "Status No active tasks You are ready to start receiving tasks. Bless Psyche Sab…" at bounding box center [46, 156] width 71 height 291
click at [125, 14] on div "Back to Dashboard Change Sender ID Customers Technicians HM [PERSON_NAME] [DATE…" at bounding box center [245, 156] width 324 height 291
click at [121, 18] on span "Back to Dashboard" at bounding box center [127, 20] width 33 height 5
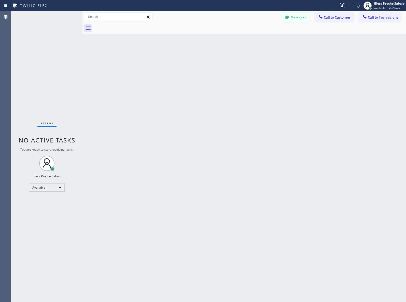
click at [67, 25] on div "Status No active tasks You are ready to start receiving tasks. Bless Psyche Sab…" at bounding box center [46, 156] width 71 height 291
drag, startPoint x: 259, startPoint y: 92, endPoint x: 260, endPoint y: 83, distance: 9.2
click at [260, 91] on div "Back to Dashboard Change Sender ID Customers Technicians HM [PERSON_NAME] [DATE…" at bounding box center [245, 156] width 324 height 291
click at [186, 125] on div "Back to Dashboard Change Sender ID Customers Technicians HM [PERSON_NAME] [DATE…" at bounding box center [245, 156] width 324 height 291
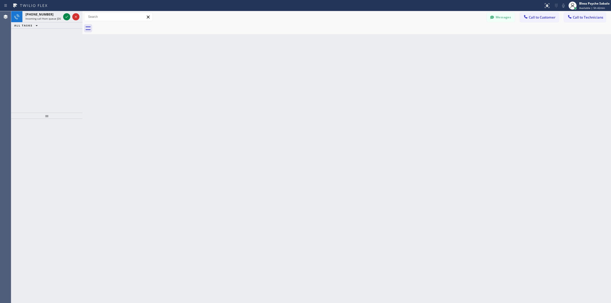
scroll to position [1854, 0]
click at [41, 17] on span "Incoming call from queue [DSRs]" at bounding box center [44, 19] width 39 height 4
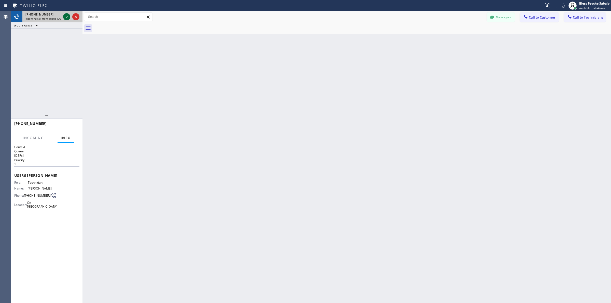
click at [64, 17] on icon at bounding box center [67, 17] width 6 height 6
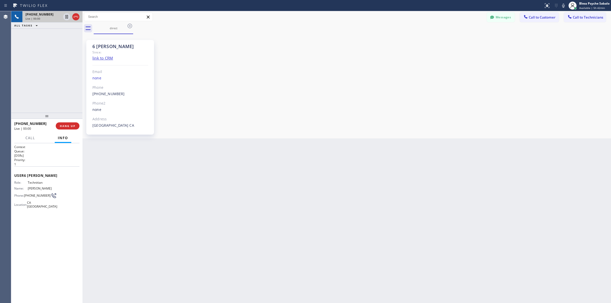
click at [118, 188] on div "Back to Dashboard Change Sender ID Customers Technicians HM [PERSON_NAME] [DATE…" at bounding box center [347, 157] width 529 height 292
click at [406, 19] on button "Messages" at bounding box center [501, 17] width 28 height 10
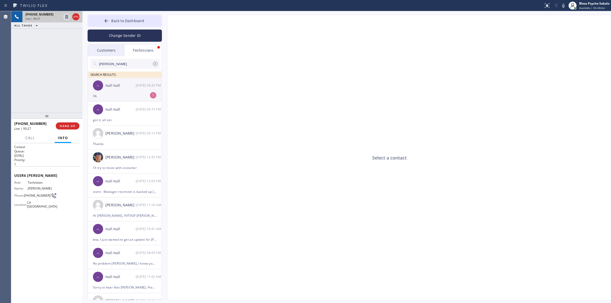
click at [135, 92] on div "-- null null [DATE] 04:20 PM" at bounding box center [125, 85] width 74 height 15
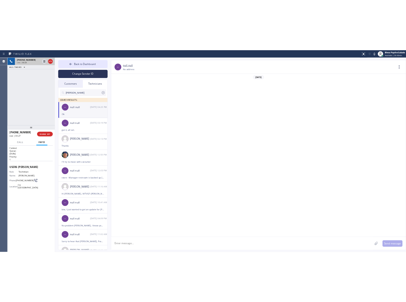
scroll to position [1871, 0]
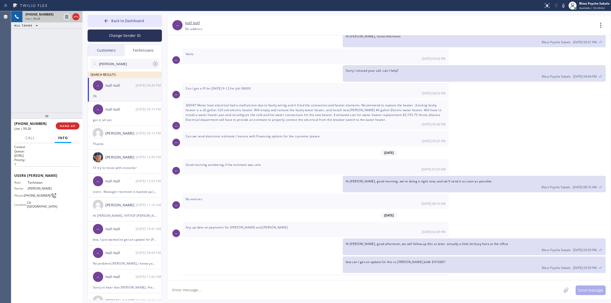
click at [196, 131] on div "Can we send electronic estimate / invoice with Financing options for the custom…" at bounding box center [316, 138] width 266 height 15
click at [110, 50] on div "Customers" at bounding box center [106, 51] width 37 height 12
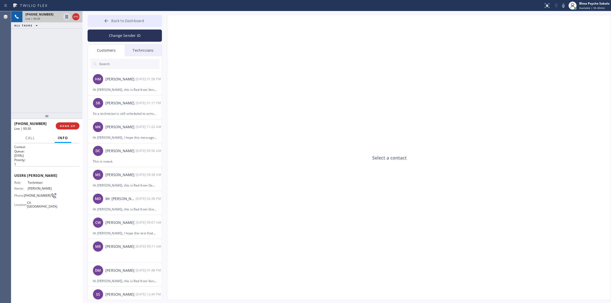
click at [138, 17] on button "Back to Dashboard" at bounding box center [125, 21] width 74 height 12
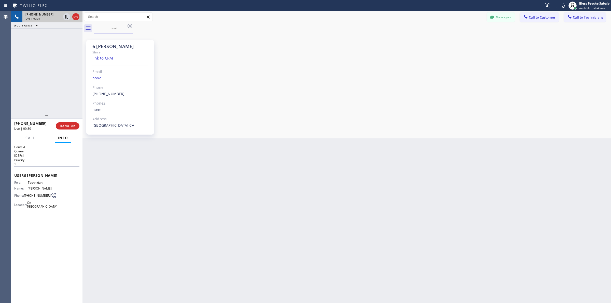
click at [201, 82] on div "6 [PERSON_NAME] Since: link to CRM Email none Phone [PHONE_NUMBER] Outbound cal…" at bounding box center [347, 86] width 526 height 102
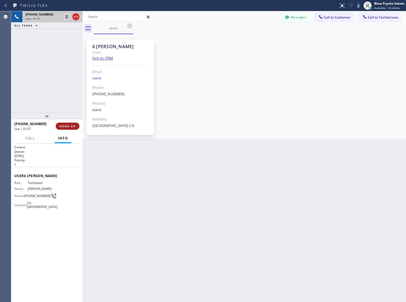
click at [64, 127] on span "HANG UP" at bounding box center [68, 126] width 16 height 4
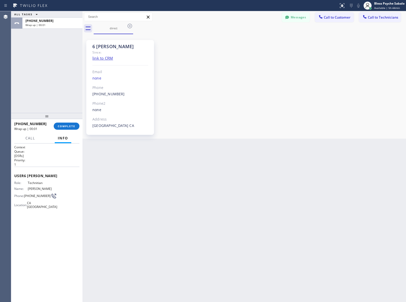
drag, startPoint x: 233, startPoint y: 25, endPoint x: 236, endPoint y: 21, distance: 5.5
click at [235, 24] on div "direct" at bounding box center [250, 28] width 312 height 11
click at [69, 125] on span "COMPLETE" at bounding box center [67, 126] width 18 height 4
click at [58, 95] on div "ALL TASKS ALL TASKS ACTIVE TASKS TASKS IN WRAP UP [PHONE_NUMBER] Wrap up | 01:57" at bounding box center [46, 62] width 71 height 102
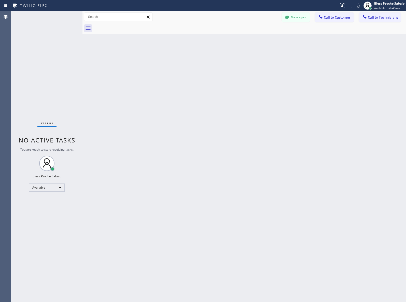
click at [257, 115] on div "Back to Dashboard Change Sender ID Customers Technicians HM [PERSON_NAME] [DATE…" at bounding box center [245, 156] width 324 height 291
click at [91, 167] on div "Back to Dashboard Change Sender ID Customers Technicians HM [PERSON_NAME] [DATE…" at bounding box center [245, 156] width 324 height 291
click at [371, 17] on span "Call to Technicians" at bounding box center [383, 17] width 30 height 5
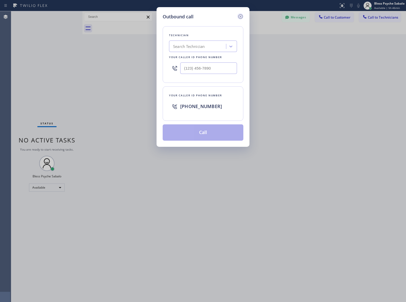
click at [239, 19] on icon at bounding box center [241, 16] width 6 height 6
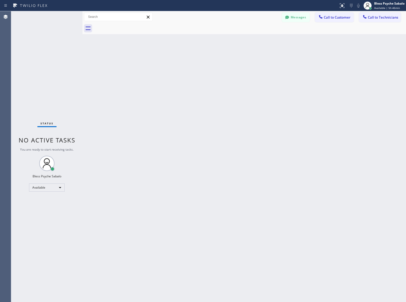
drag, startPoint x: 249, startPoint y: 32, endPoint x: 283, endPoint y: 15, distance: 38.4
click at [249, 32] on div at bounding box center [250, 28] width 312 height 11
click at [285, 14] on button "Messages" at bounding box center [296, 17] width 28 height 10
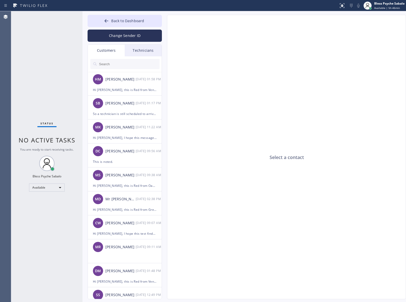
click at [144, 50] on div "Technicians" at bounding box center [143, 51] width 37 height 12
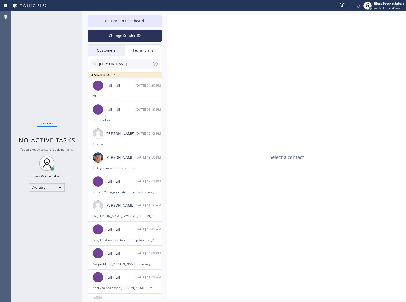
click at [133, 63] on input "[PERSON_NAME]" at bounding box center [126, 64] width 54 height 10
click at [77, 57] on div "Status No active tasks You are ready to start receiving tasks. Bless Psyche Sab…" at bounding box center [208, 156] width 395 height 291
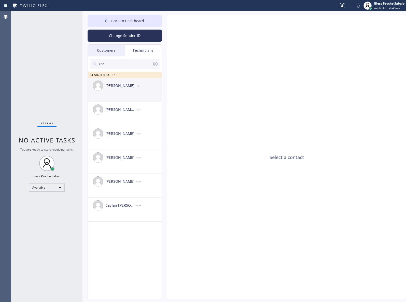
type input "chr"
click at [138, 102] on li "[PERSON_NAME] --:--" at bounding box center [125, 114] width 74 height 24
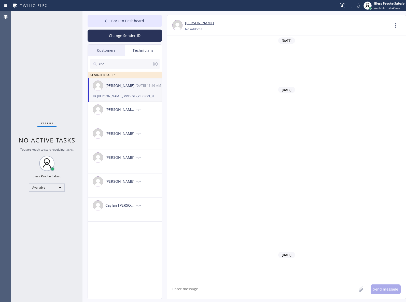
type input "[PHONE_NUMBER]"
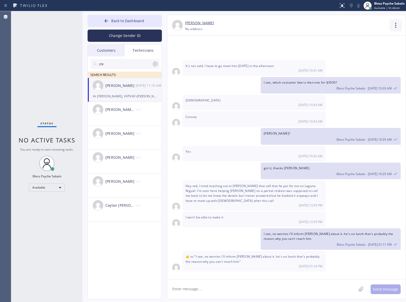
click at [400, 22] on icon at bounding box center [396, 25] width 12 height 12
click at [395, 25] on div at bounding box center [203, 151] width 406 height 302
click at [361, 63] on div "[DATE] Hi [PERSON_NAME], Just a quick reminder that our training sessions are h…" at bounding box center [286, 154] width 239 height 239
click at [394, 24] on icon at bounding box center [396, 25] width 12 height 12
click at [370, 49] on li "Call to Technician" at bounding box center [365, 52] width 74 height 13
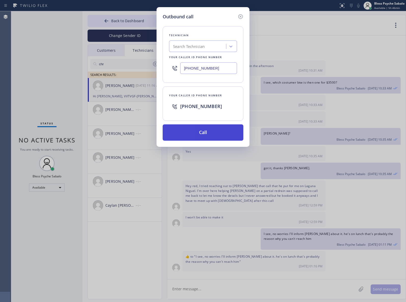
click at [197, 131] on button "Call" at bounding box center [203, 132] width 81 height 16
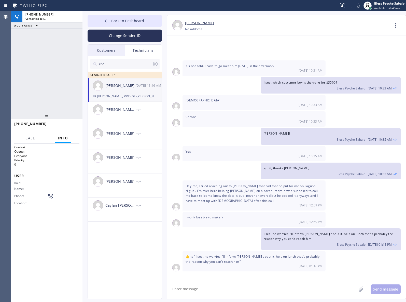
click at [48, 77] on div "[PHONE_NUMBER] Connecting call… ALL TASKS ALL TASKS ACTIVE TASKS TASKS IN WRAP …" at bounding box center [46, 62] width 71 height 102
click at [37, 136] on button "Call" at bounding box center [30, 138] width 16 height 10
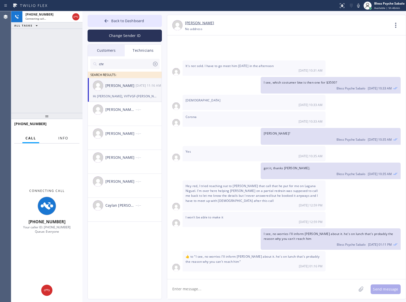
click at [59, 140] on button "Info" at bounding box center [63, 138] width 16 height 10
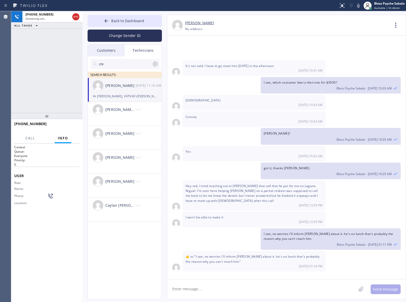
drag, startPoint x: 266, startPoint y: 119, endPoint x: 274, endPoint y: 103, distance: 18.4
click at [266, 146] on div "Yes [DATE] 10:35 AM" at bounding box center [254, 153] width 143 height 15
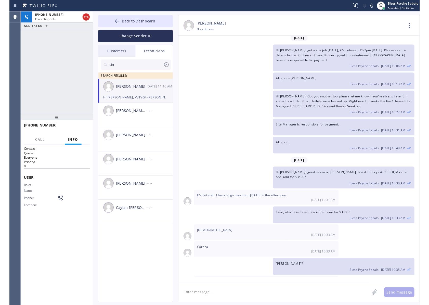
scroll to position [5571, 0]
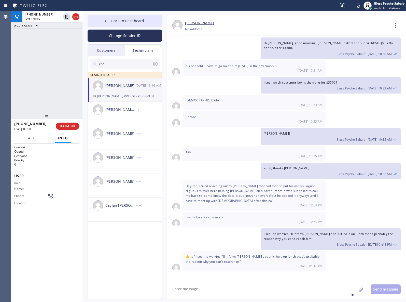
click at [293, 288] on textarea at bounding box center [261, 289] width 189 height 20
click at [72, 129] on button "HANG UP" at bounding box center [68, 125] width 24 height 7
click at [71, 129] on button "COMPLETE" at bounding box center [67, 125] width 26 height 7
click at [70, 110] on div "ALL TASKS ALL TASKS ACTIVE TASKS TASKS IN WRAP UP [PHONE_NUMBER] Wrap up | 00:00" at bounding box center [46, 62] width 71 height 102
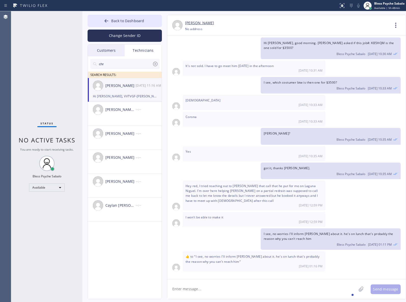
click at [188, 146] on div "Yes [DATE] 10:35 AM" at bounding box center [254, 153] width 143 height 15
click at [287, 95] on div "[PERSON_NAME] [DATE] 10:33 AM" at bounding box center [254, 102] width 143 height 15
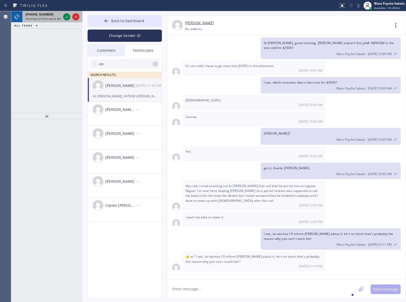
drag, startPoint x: 44, startPoint y: 17, endPoint x: 50, endPoint y: 31, distance: 14.7
click at [44, 17] on span "Incoming call from queue [DSRs]" at bounding box center [44, 19] width 39 height 4
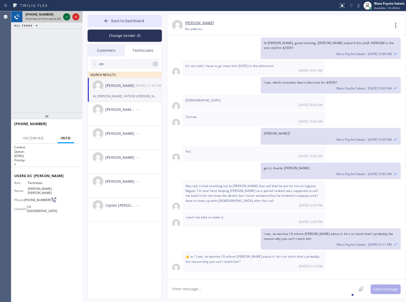
click at [68, 15] on icon at bounding box center [67, 17] width 6 height 6
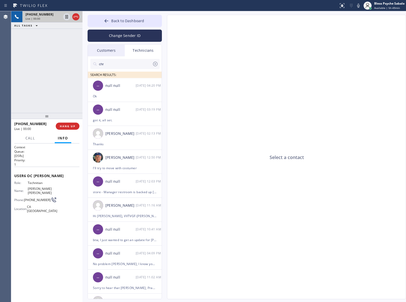
click at [191, 214] on div "Select a contact" at bounding box center [286, 157] width 239 height 284
drag, startPoint x: 334, startPoint y: 43, endPoint x: 405, endPoint y: 24, distance: 72.9
click at [338, 41] on div "Select a contact" at bounding box center [286, 157] width 239 height 284
click at [250, 80] on div "Select a contact" at bounding box center [286, 157] width 239 height 284
click at [59, 125] on button "HANG UP" at bounding box center [68, 125] width 24 height 7
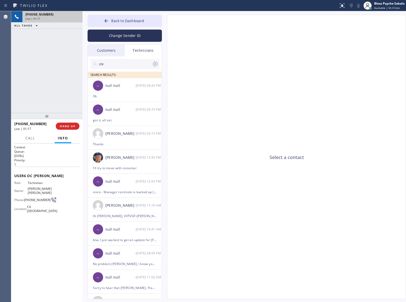
click at [54, 98] on div "[PHONE_NUMBER] Live | 01:17 ALL TASKS ALL TASKS ACTIVE TASKS TASKS IN WRAP UP" at bounding box center [46, 62] width 71 height 102
click at [258, 74] on div "Select a contact" at bounding box center [286, 157] width 239 height 284
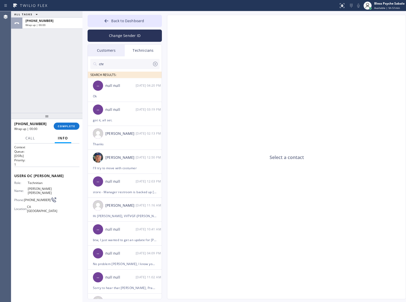
drag, startPoint x: 66, startPoint y: 123, endPoint x: 64, endPoint y: 116, distance: 7.7
click at [66, 124] on button "COMPLETE" at bounding box center [67, 125] width 26 height 7
click at [59, 87] on div "ALL TASKS ALL TASKS ACTIVE TASKS TASKS IN WRAP UP [PHONE_NUMBER] Wrap up | 00:00" at bounding box center [46, 62] width 71 height 102
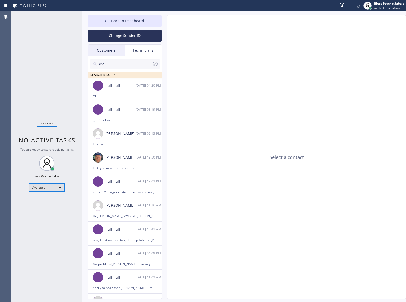
click at [48, 186] on div "Available" at bounding box center [47, 187] width 36 height 8
click at [48, 203] on li "Available" at bounding box center [46, 201] width 35 height 6
drag, startPoint x: 45, startPoint y: 181, endPoint x: 45, endPoint y: 187, distance: 6.1
click at [45, 185] on div "Status No active tasks You are ready to start receiving tasks. Bless Psyche Sab…" at bounding box center [46, 156] width 71 height 291
click at [45, 189] on div "Available" at bounding box center [47, 187] width 36 height 8
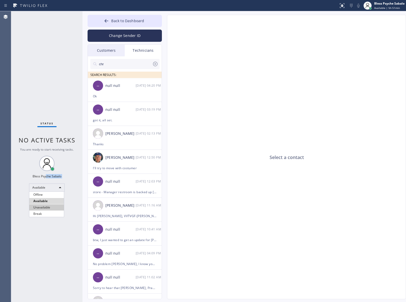
click at [52, 208] on li "Unavailable" at bounding box center [46, 207] width 35 height 6
click at [48, 161] on icon at bounding box center [47, 163] width 12 height 12
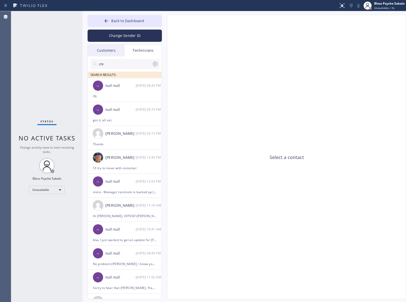
click at [225, 121] on div "Select a contact" at bounding box center [286, 157] width 239 height 284
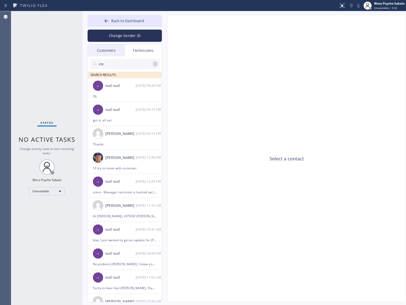
click at [291, 88] on div "Select a contact" at bounding box center [286, 158] width 239 height 287
drag, startPoint x: 307, startPoint y: 101, endPoint x: 299, endPoint y: 101, distance: 7.7
click at [306, 104] on div "Select a contact" at bounding box center [286, 158] width 239 height 287
click at [114, 22] on span "Back to Dashboard" at bounding box center [127, 20] width 33 height 5
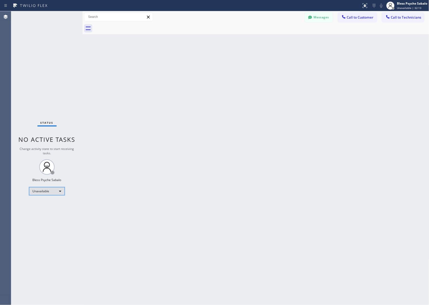
click at [51, 190] on div "Unavailable" at bounding box center [47, 191] width 36 height 8
click at [48, 199] on li "Offline" at bounding box center [46, 198] width 35 height 6
click at [52, 200] on div "Status No active tasks Change activity state to start receiving tasks. Bless Ps…" at bounding box center [46, 157] width 71 height 293
